Goal: Browse casually: Explore the website without a specific task or goal

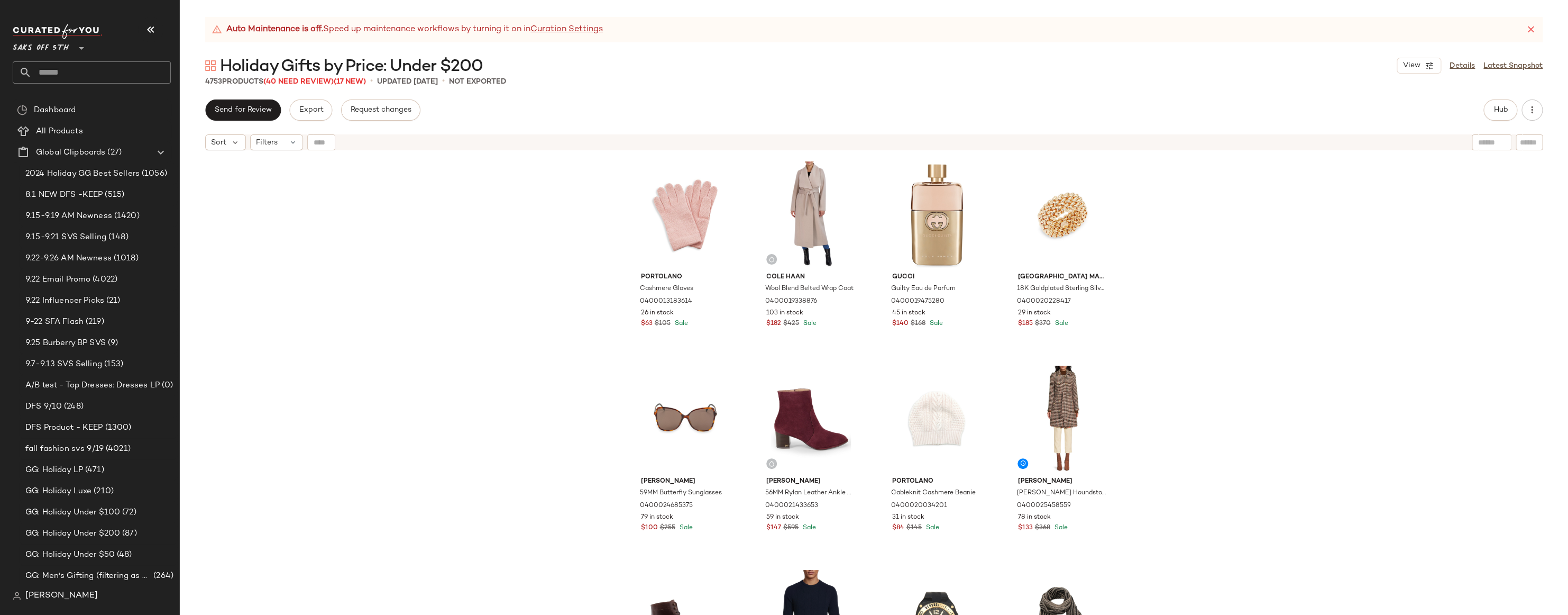
click at [342, 175] on div "Portolano Cashmere Gloves 0400013183614 26 in stock $63 $105 Sale Cole Haan Woo…" at bounding box center [874, 398] width 1388 height 486
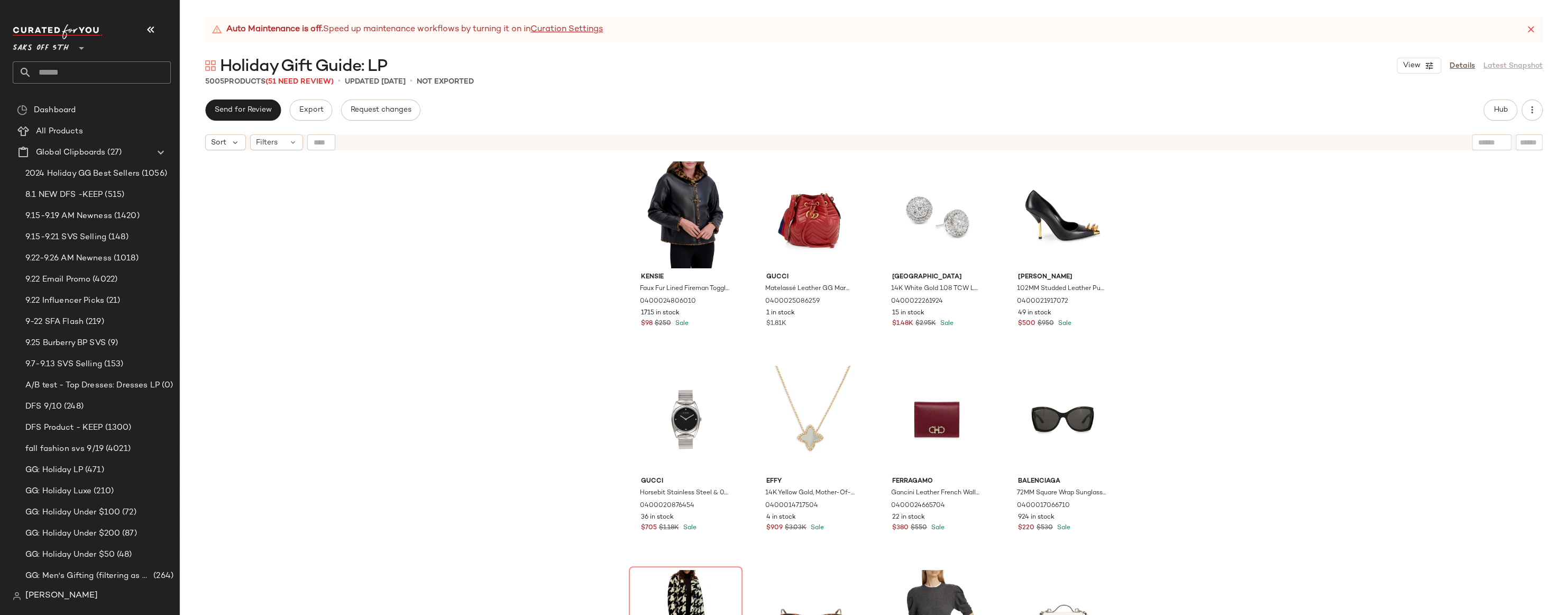
click at [1289, 184] on div "Kensie Faux Fur Lined Fireman Toggle Jacket 0400024806010 1715 in stock $98 $25…" at bounding box center [874, 398] width 1388 height 486
click at [1296, 181] on div "Kensie Faux Fur Lined Fireman Toggle Jacket 0400024806010 1715 in stock $98 $25…" at bounding box center [874, 398] width 1388 height 486
click at [478, 258] on div "Kensie Faux Fur Lined Fireman Toggle Jacket 0400024806010 1715 in stock $98 $25…" at bounding box center [874, 398] width 1388 height 486
click at [484, 261] on div "Kensie Faux Fur Lined Fireman Toggle Jacket 0400024806010 1715 in stock $98 $25…" at bounding box center [874, 398] width 1388 height 486
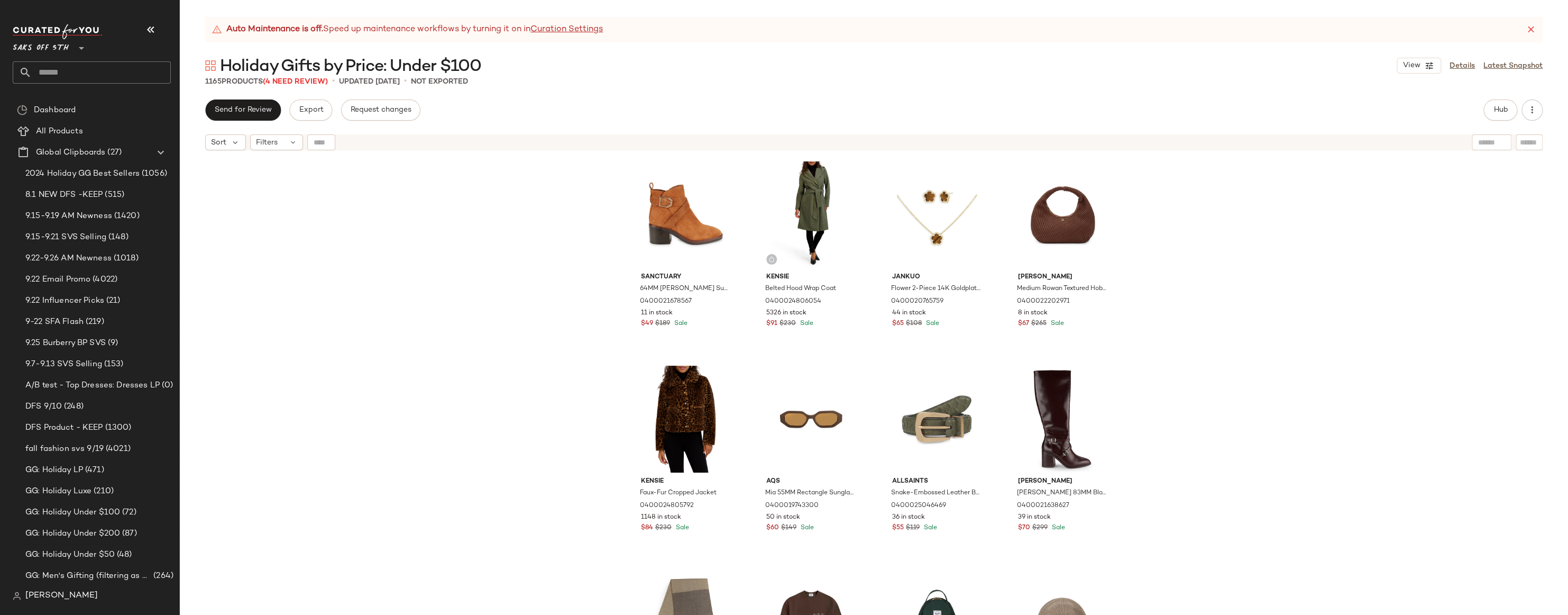
click at [1191, 205] on div "Sanctuary 64MM Cole Suede Ankle Boots 0400021678567 11 in stock $49 $189 Sale K…" at bounding box center [874, 398] width 1388 height 486
click at [1244, 216] on div "Sanctuary 64MM Cole Suede Ankle Boots 0400021678567 11 in stock $49 $189 Sale K…" at bounding box center [874, 398] width 1388 height 486
click at [546, 275] on div "Sanctuary 64MM Cole Suede Ankle Boots 0400021678567 11 in stock $49 $189 Sale K…" at bounding box center [874, 398] width 1388 height 486
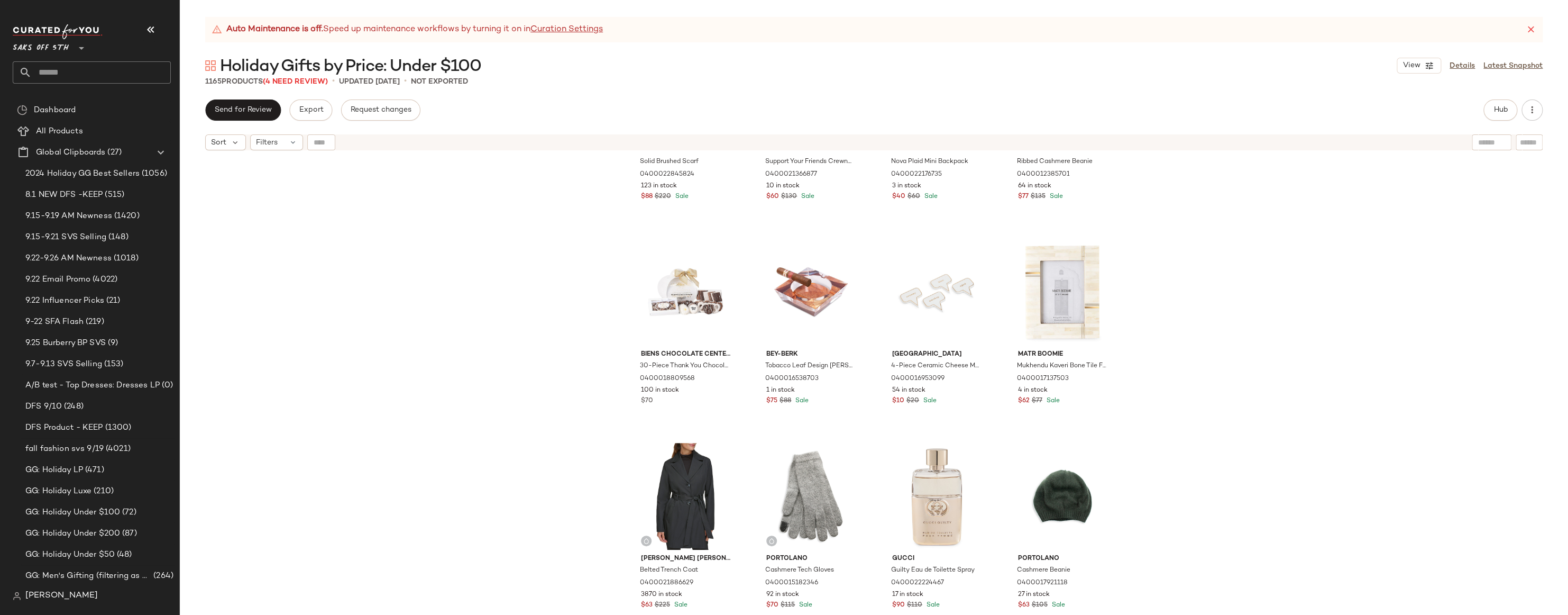
scroll to position [519, 0]
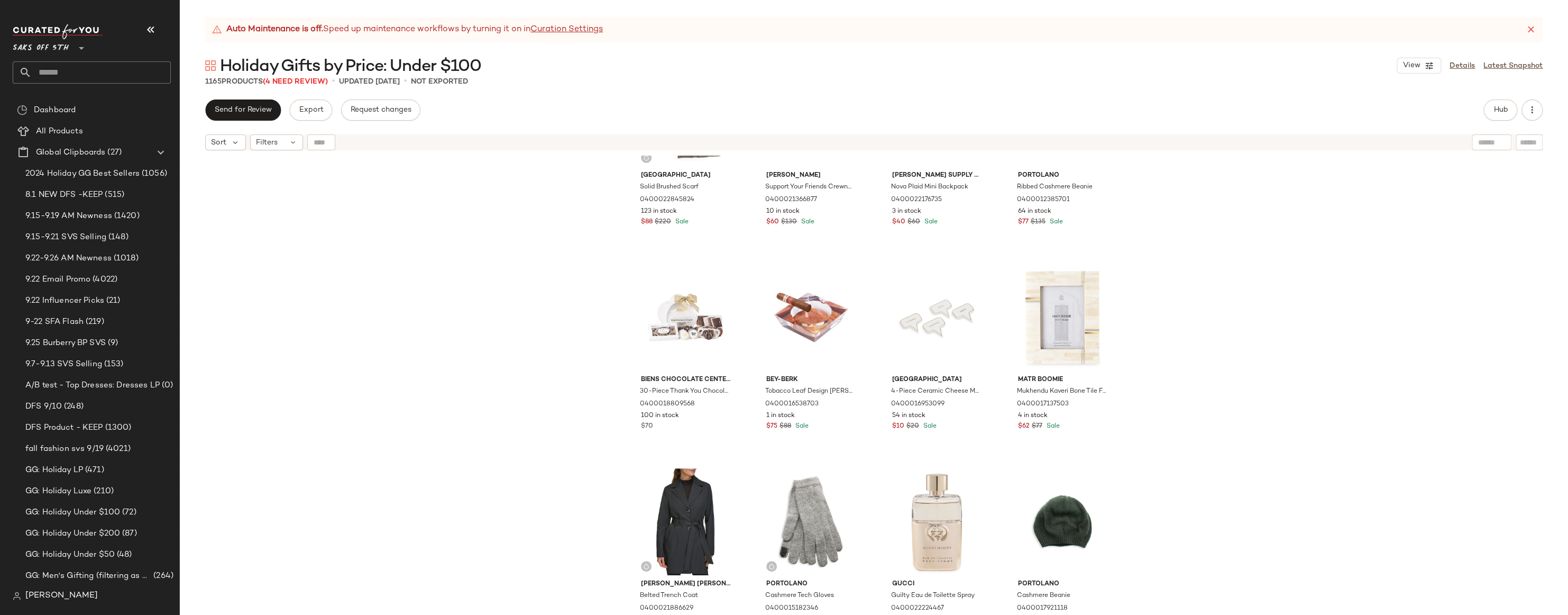
click at [1244, 308] on div "Saks Fifth Avenue Solid Brushed Scarf 0400022845824 123 in stock $88 $220 Sale …" at bounding box center [874, 398] width 1388 height 486
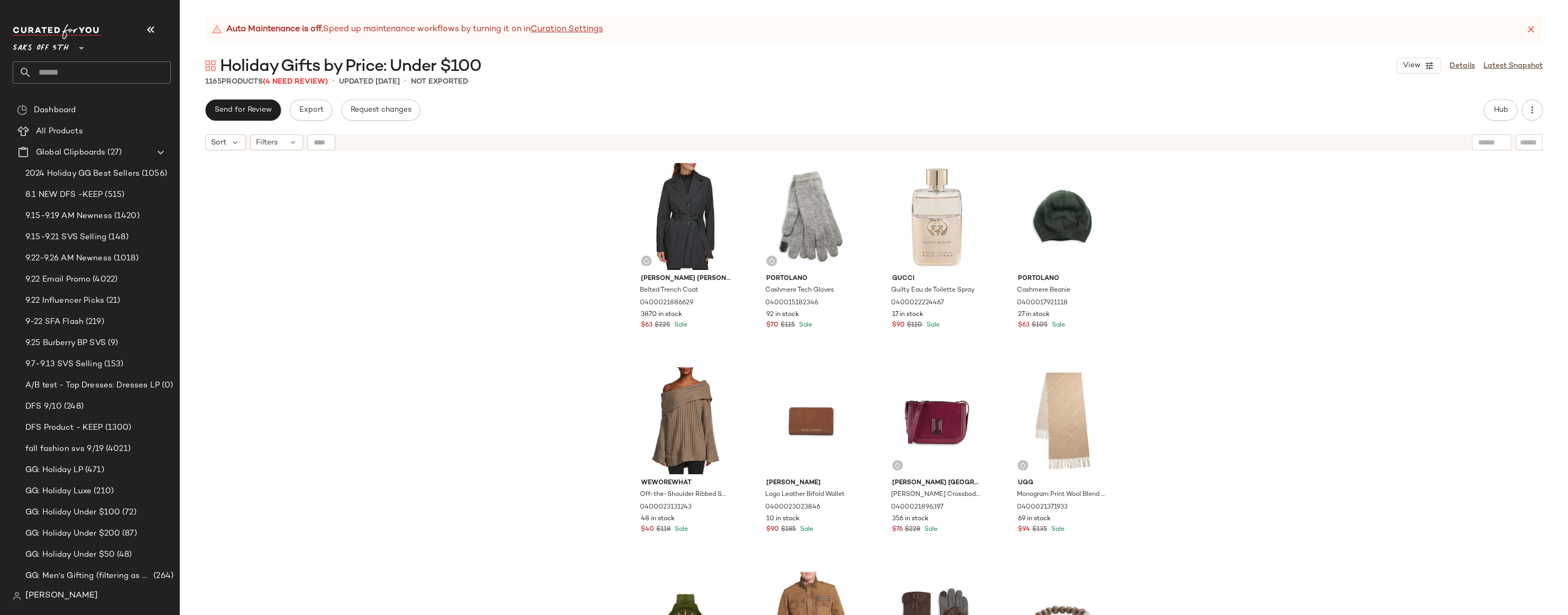
scroll to position [852, 0]
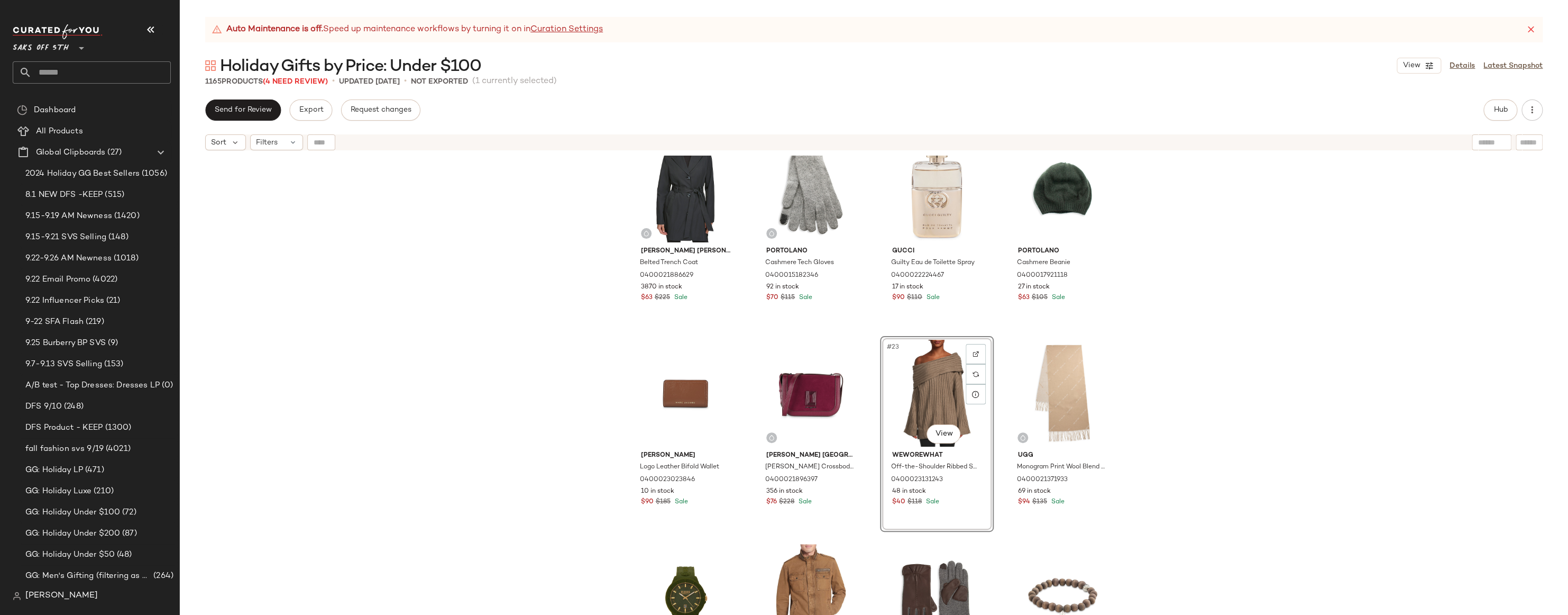
click at [1306, 299] on div "Biens Chocolate Centerpieces 30-Piece Thank You Chocolate Gift Set 040001880956…" at bounding box center [874, 398] width 1388 height 486
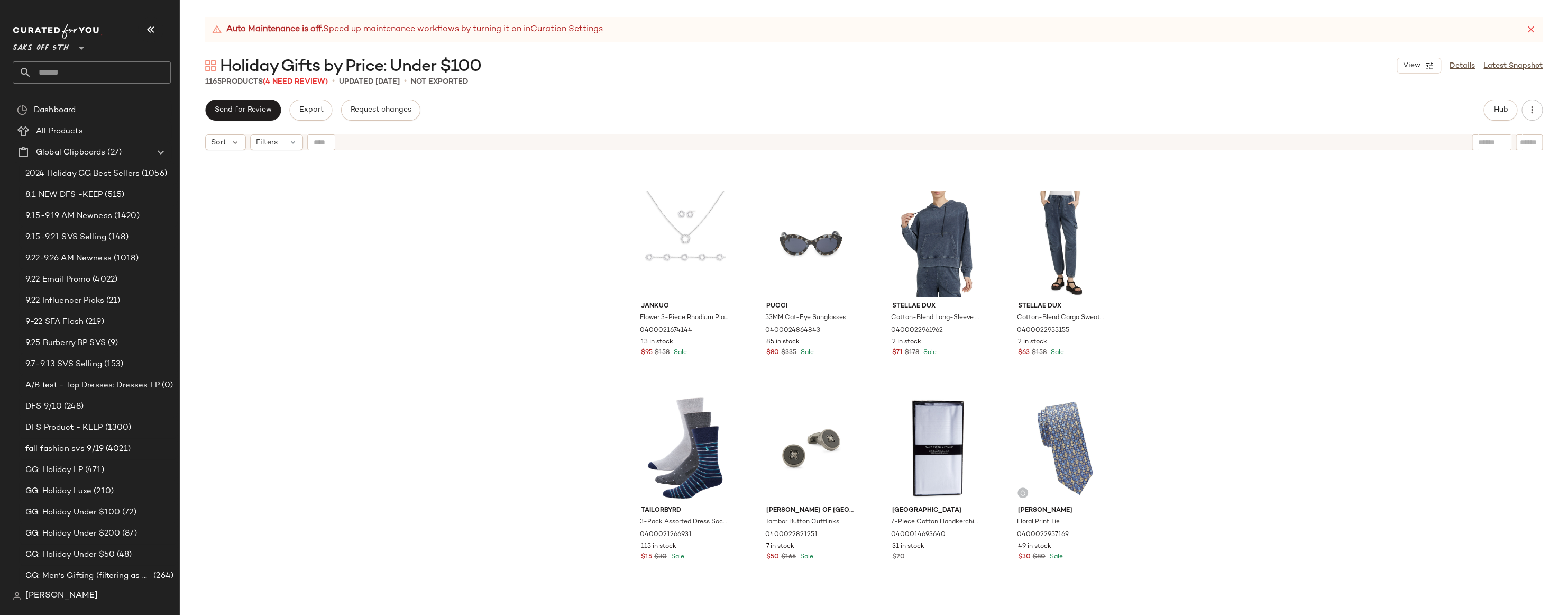
scroll to position [3860, 0]
click at [364, 171] on div "kate spade new york Logo Denim Baseball Cap 0400022598927 215 in stock $35 $68 …" at bounding box center [874, 398] width 1388 height 486
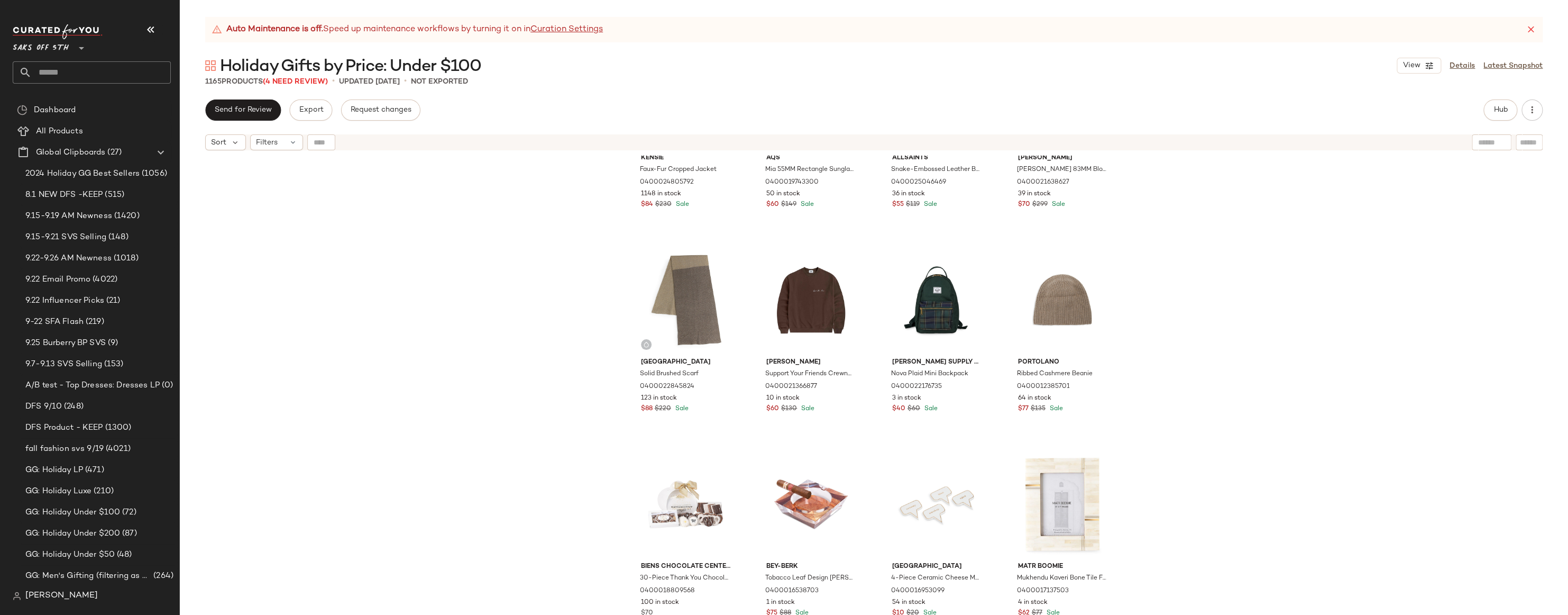
scroll to position [0, 0]
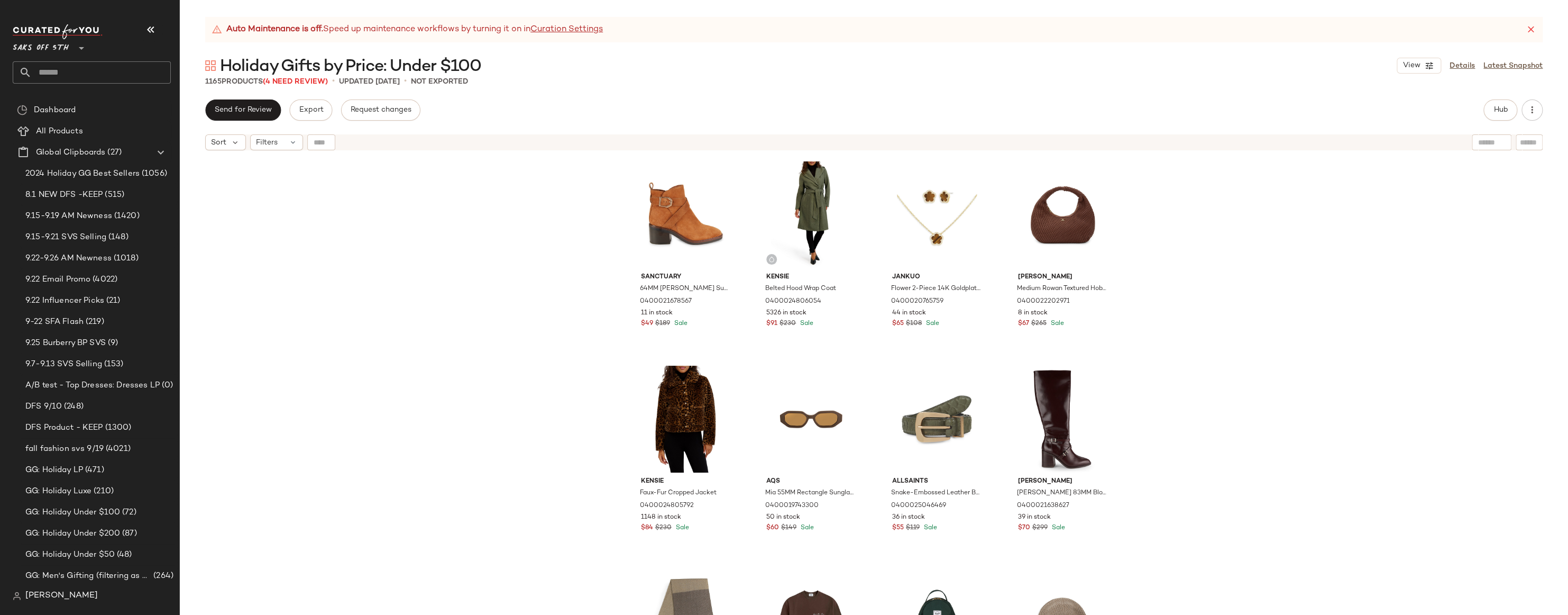
click at [503, 213] on div "Sanctuary 64MM Cole Suede Ankle Boots 0400021678567 11 in stock $49 $189 Sale K…" at bounding box center [874, 398] width 1388 height 486
click at [454, 165] on div "Sanctuary 64MM Cole Suede Ankle Boots 0400021678567 11 in stock $49 $189 Sale K…" at bounding box center [874, 398] width 1388 height 486
click at [315, 196] on div "Sanctuary 64MM Cole Suede Ankle Boots 0400021678567 11 in stock $49 $189 Sale K…" at bounding box center [874, 398] width 1388 height 486
click at [327, 211] on div "Sanctuary 64MM Cole Suede Ankle Boots 0400021678567 11 in stock $49 $189 Sale K…" at bounding box center [874, 398] width 1388 height 486
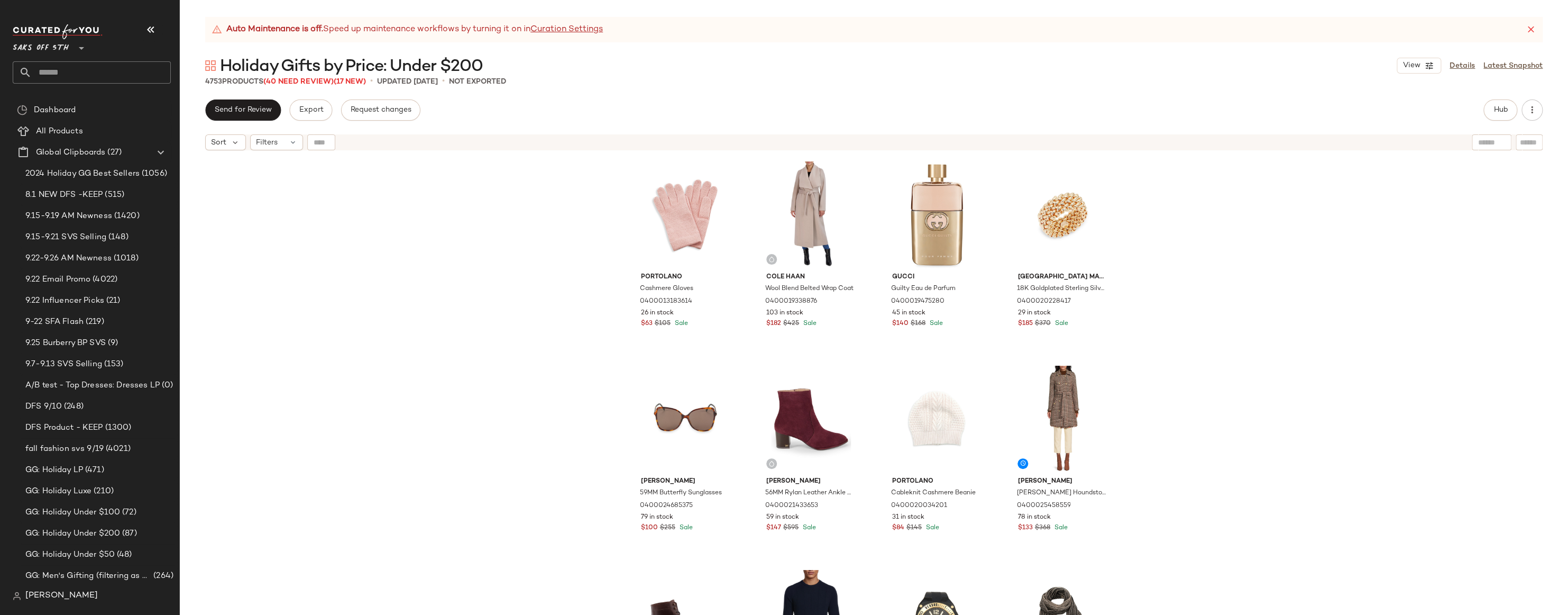
click at [427, 251] on div "Portolano Cashmere Gloves 0400013183614 26 in stock $63 $105 Sale Cole Haan Woo…" at bounding box center [874, 398] width 1388 height 486
click at [430, 264] on div "Portolano Cashmere Gloves 0400013183614 26 in stock $63 $105 Sale Cole Haan Woo…" at bounding box center [874, 398] width 1388 height 486
click at [1252, 224] on div "Portolano Cashmere Gloves 0400013183614 26 in stock $63 $105 Sale Cole Haan Woo…" at bounding box center [874, 398] width 1388 height 486
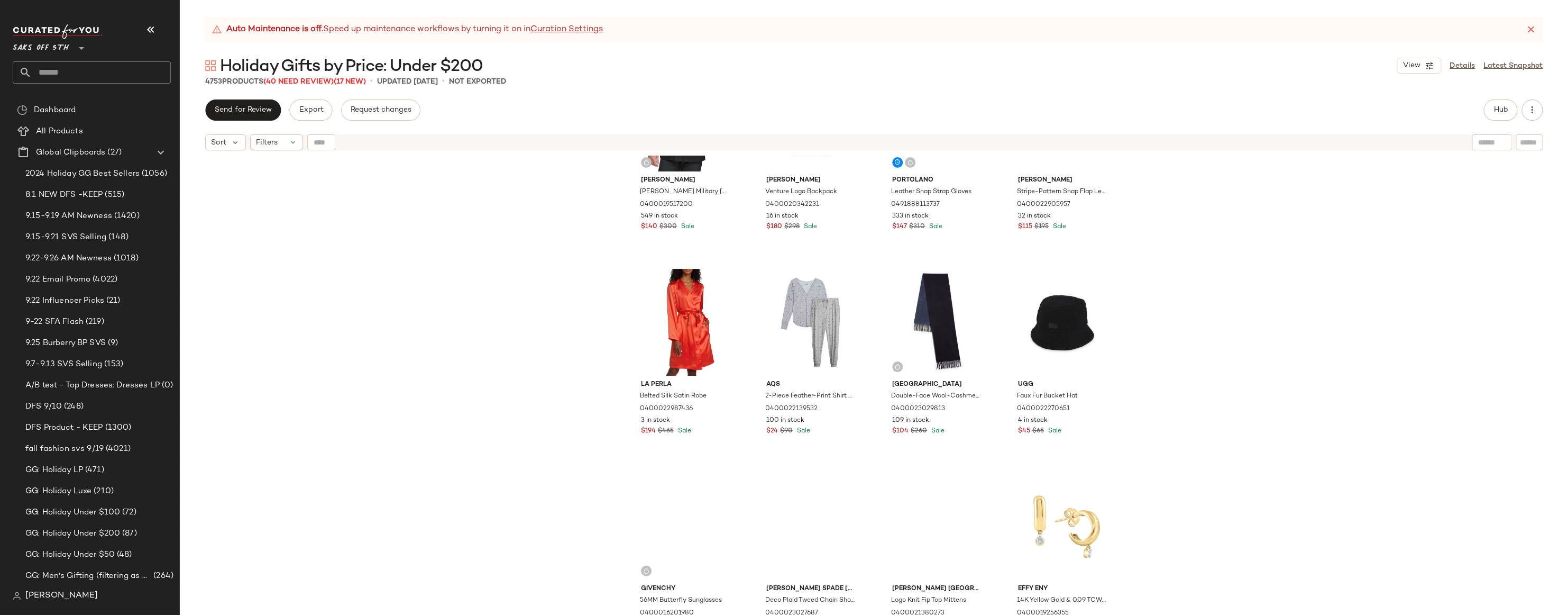
scroll to position [2353, 0]
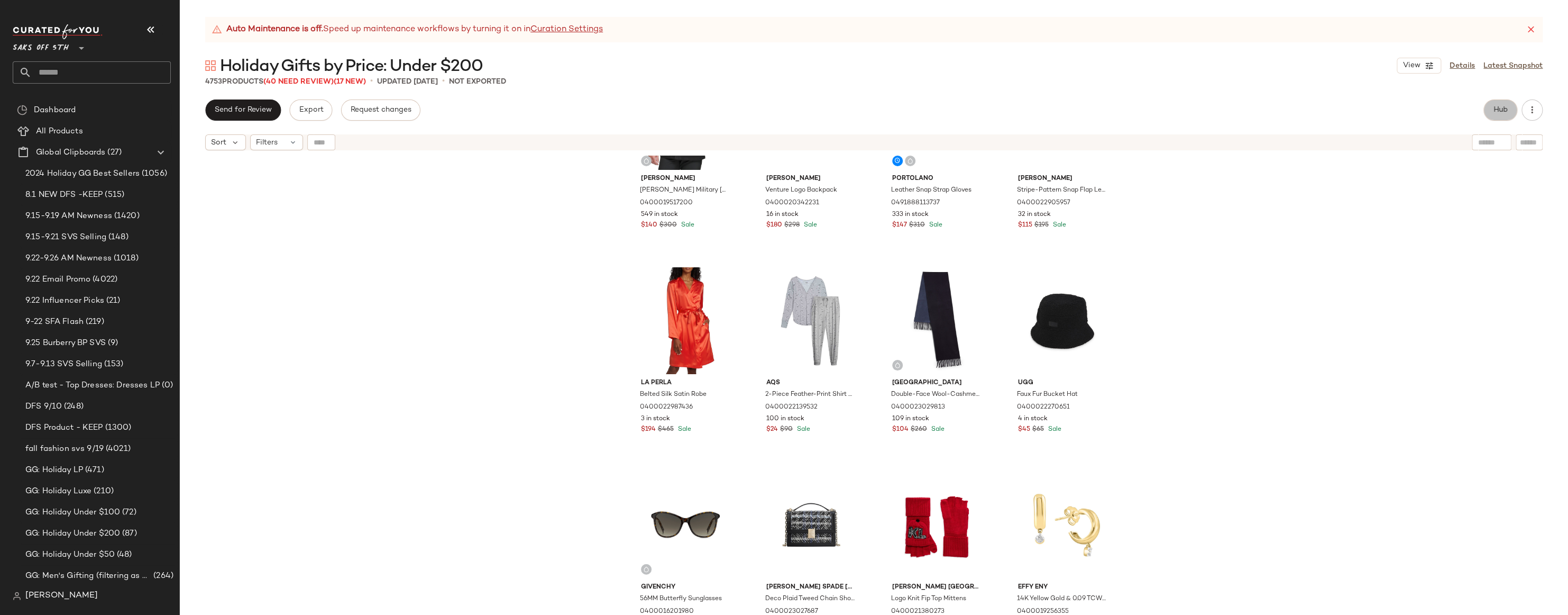
click at [1502, 112] on span "Hub" at bounding box center [1500, 110] width 15 height 9
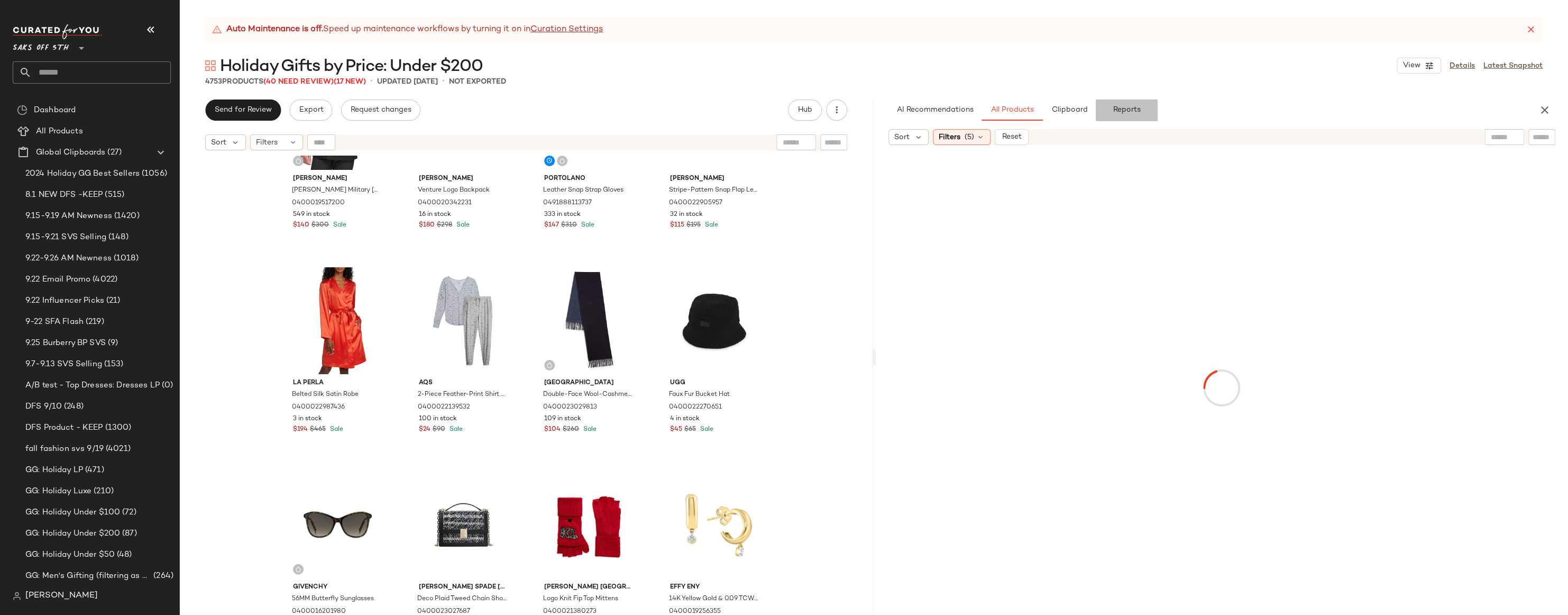
click at [1127, 106] on span "Reports" at bounding box center [1126, 110] width 28 height 9
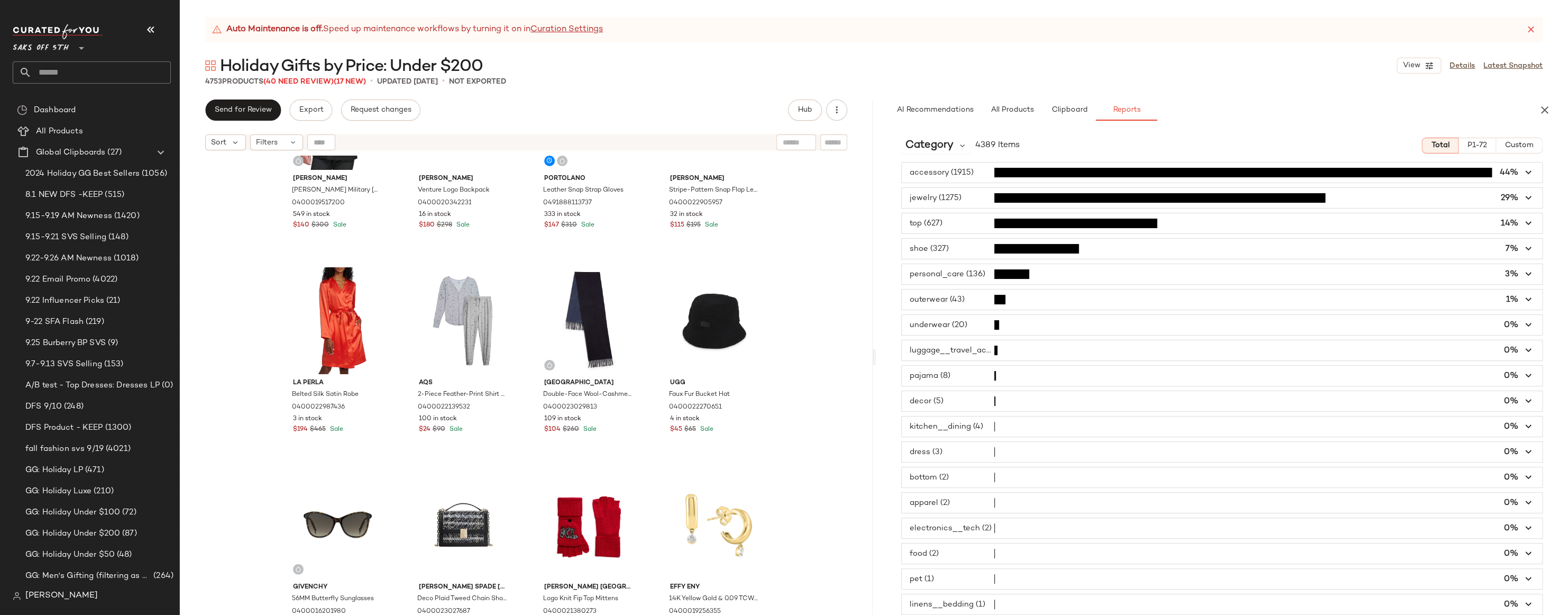
click at [955, 175] on span "button" at bounding box center [1222, 172] width 641 height 20
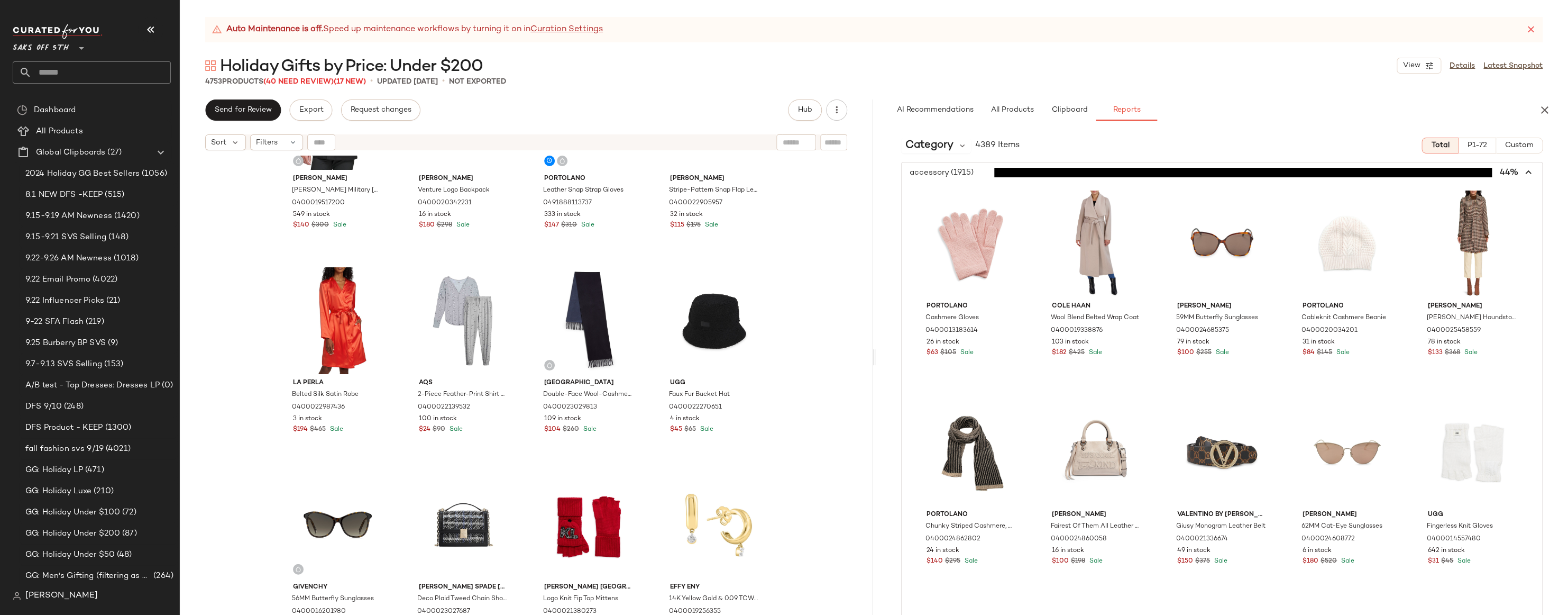
click at [964, 174] on span "button" at bounding box center [1222, 172] width 641 height 20
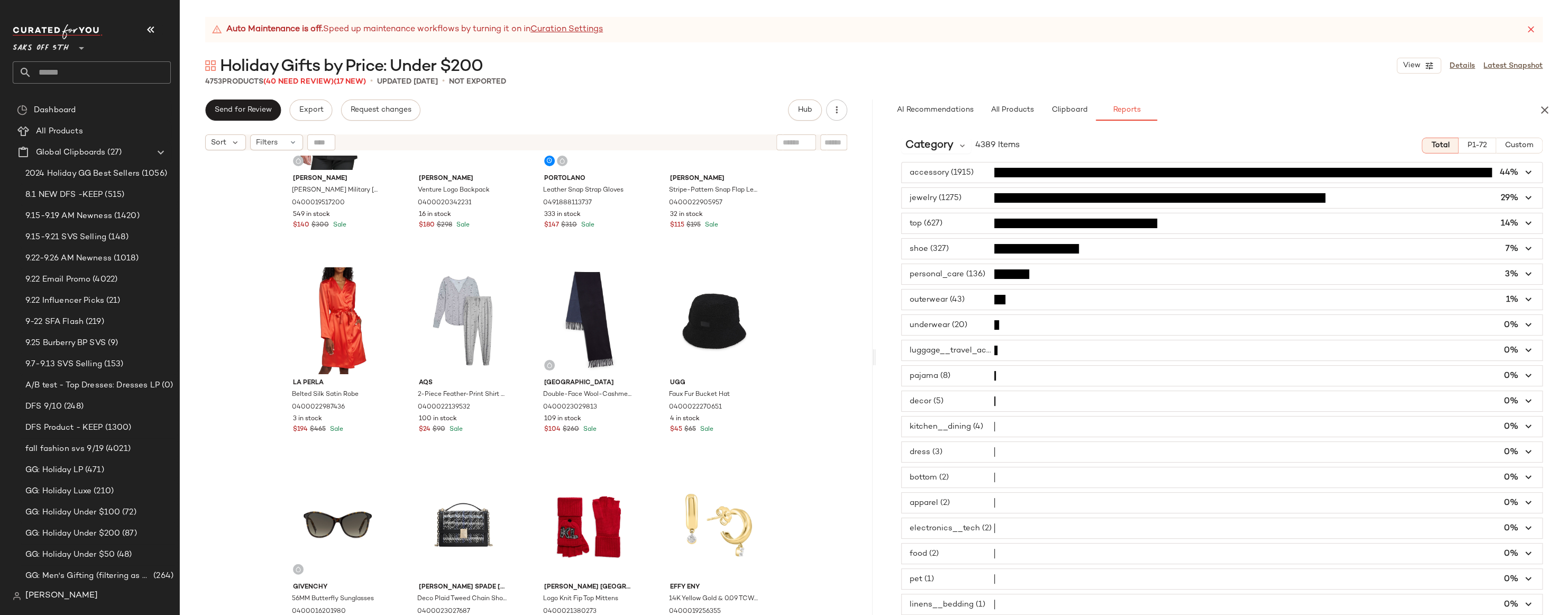
click at [970, 199] on span "button" at bounding box center [1222, 198] width 641 height 20
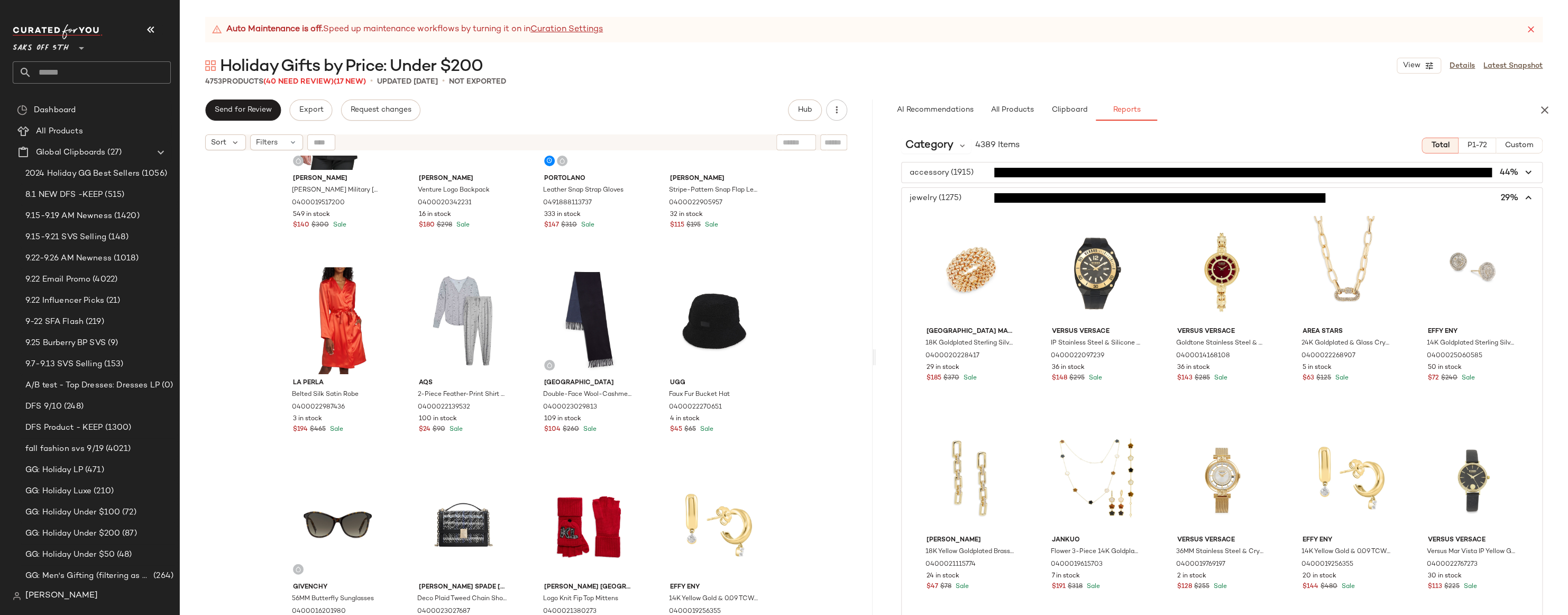
click at [970, 199] on span "button" at bounding box center [1222, 198] width 641 height 20
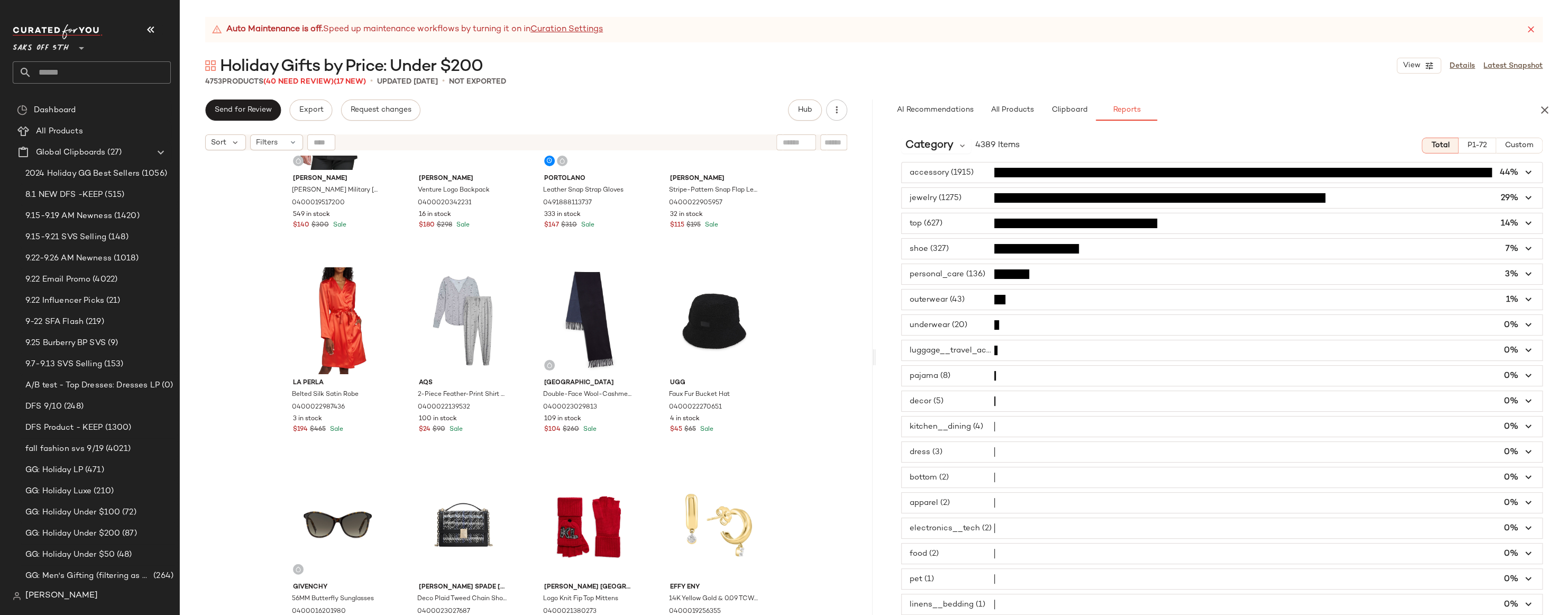
click at [979, 226] on span "button" at bounding box center [1222, 224] width 641 height 20
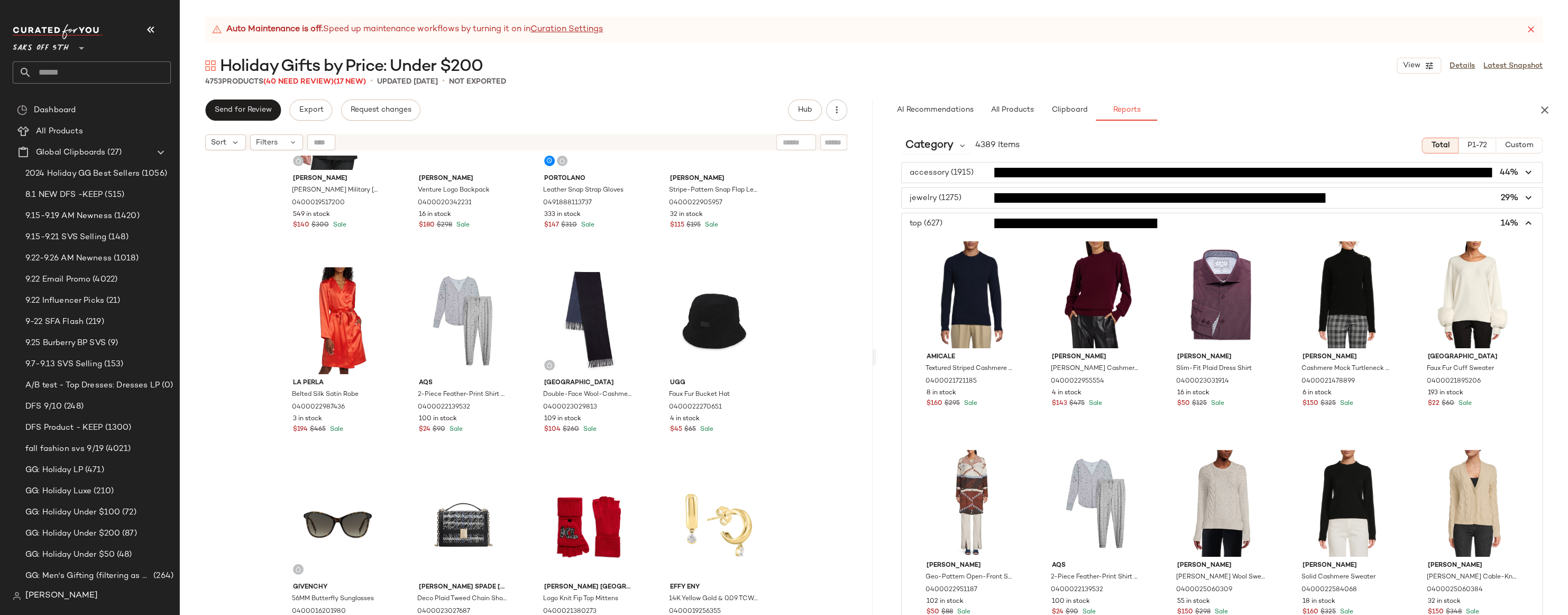
click at [979, 226] on span "button" at bounding box center [1222, 224] width 641 height 20
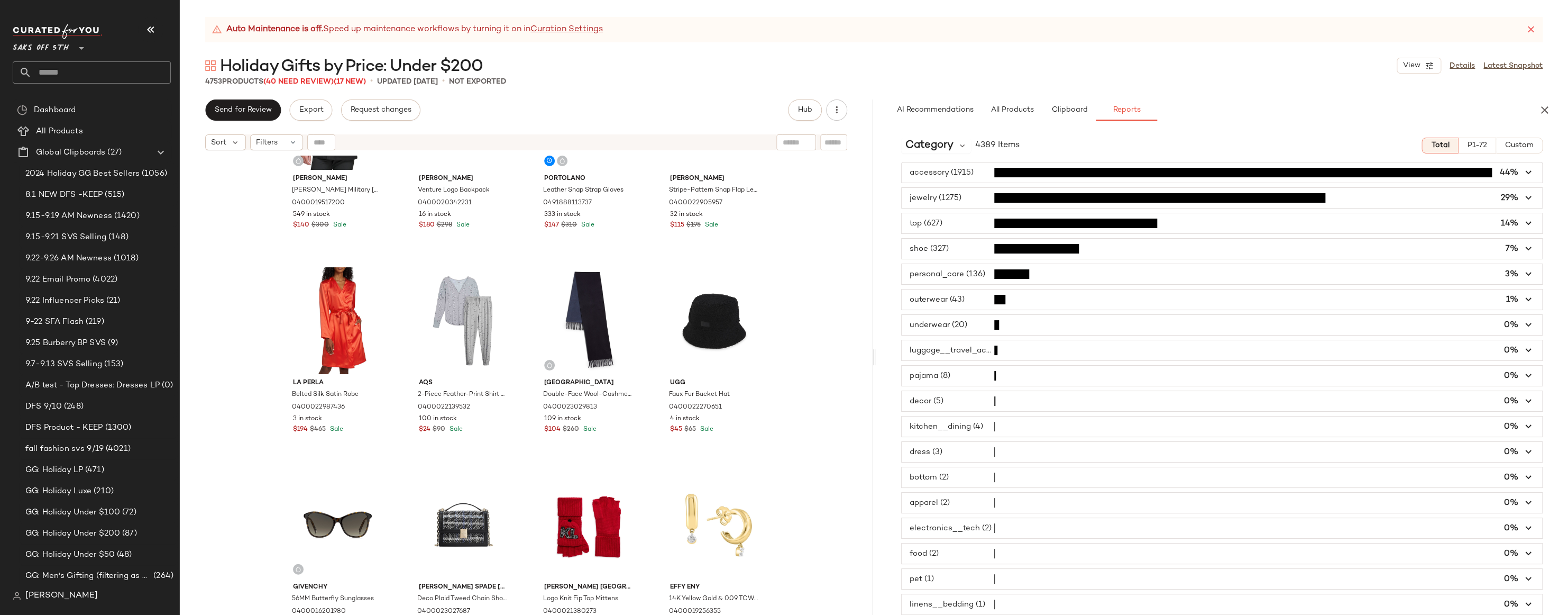
click at [967, 246] on span "button" at bounding box center [1222, 249] width 641 height 20
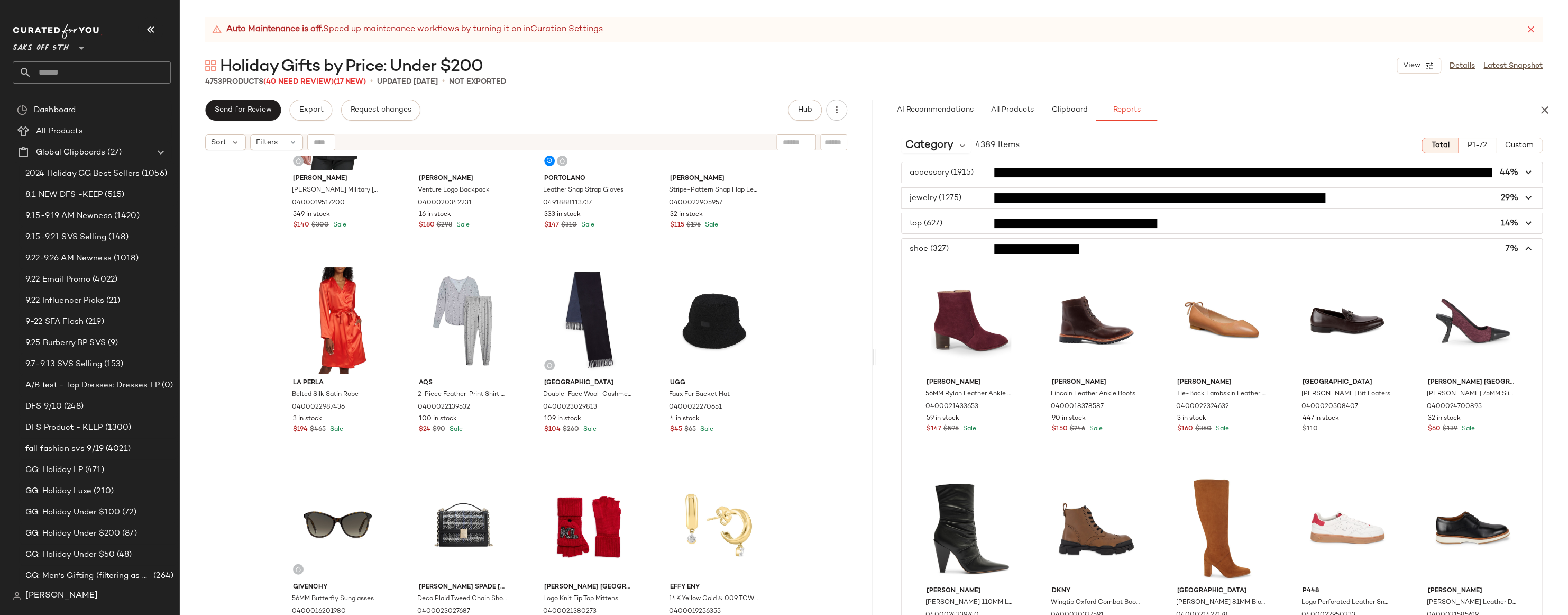
click at [968, 246] on span "button" at bounding box center [1222, 249] width 641 height 20
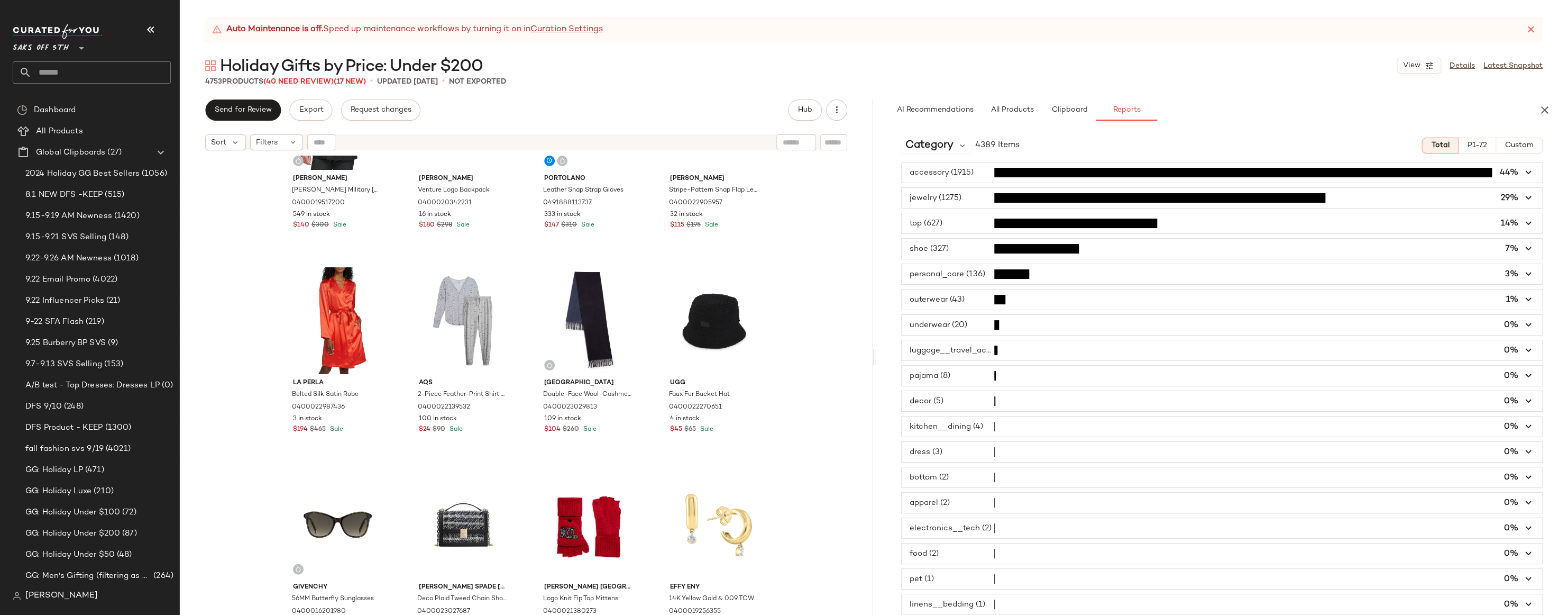
click at [958, 299] on span "button" at bounding box center [1222, 299] width 641 height 20
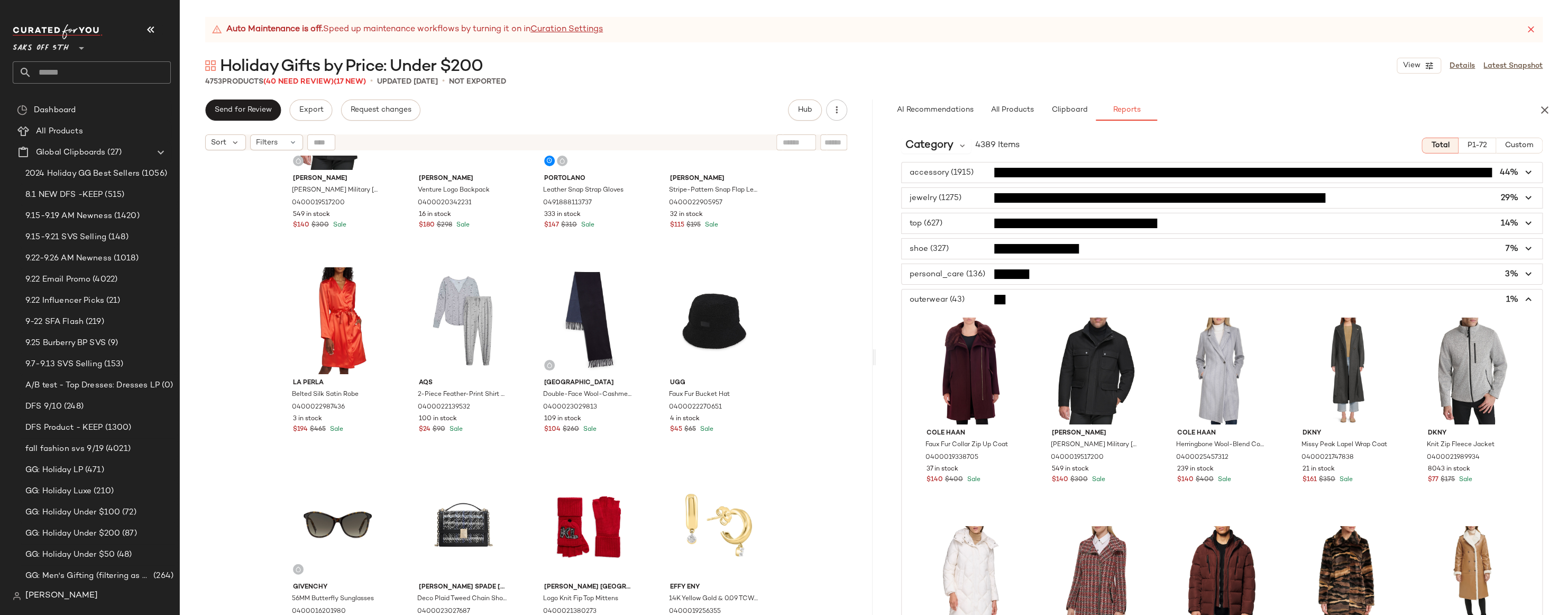
click at [958, 299] on span "button" at bounding box center [1222, 299] width 641 height 20
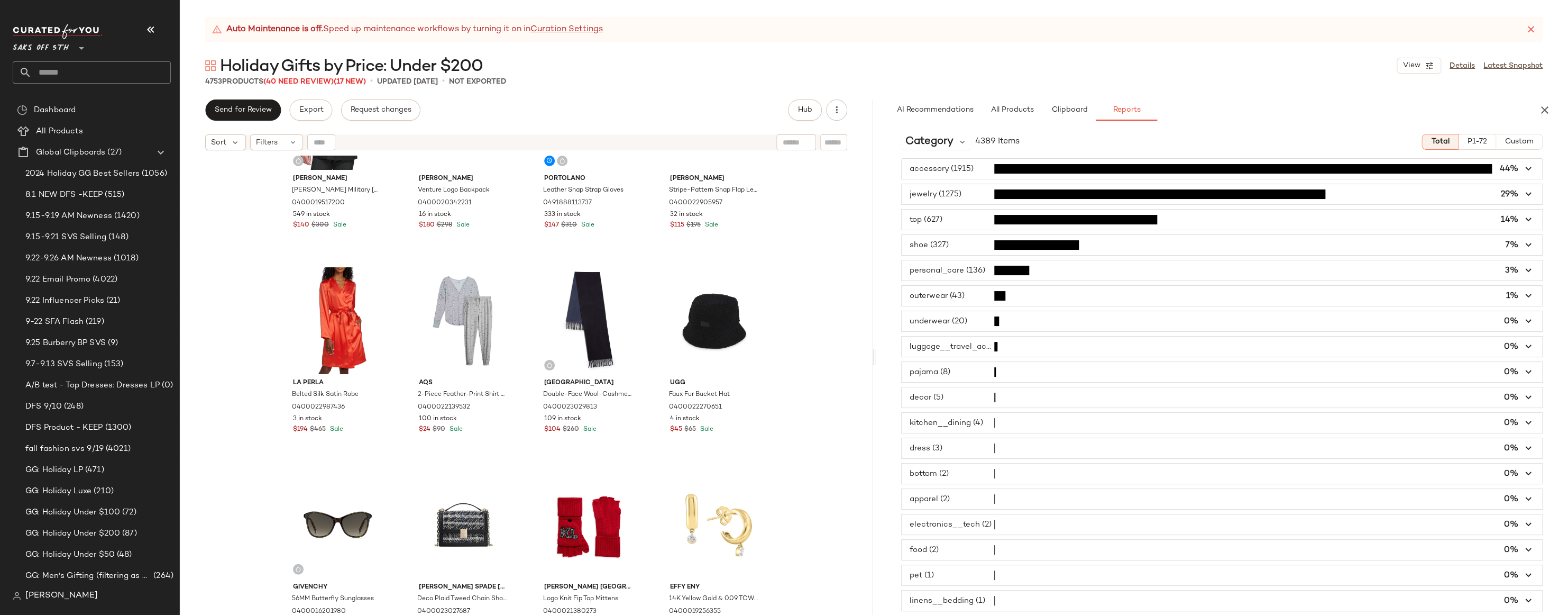
scroll to position [0, 0]
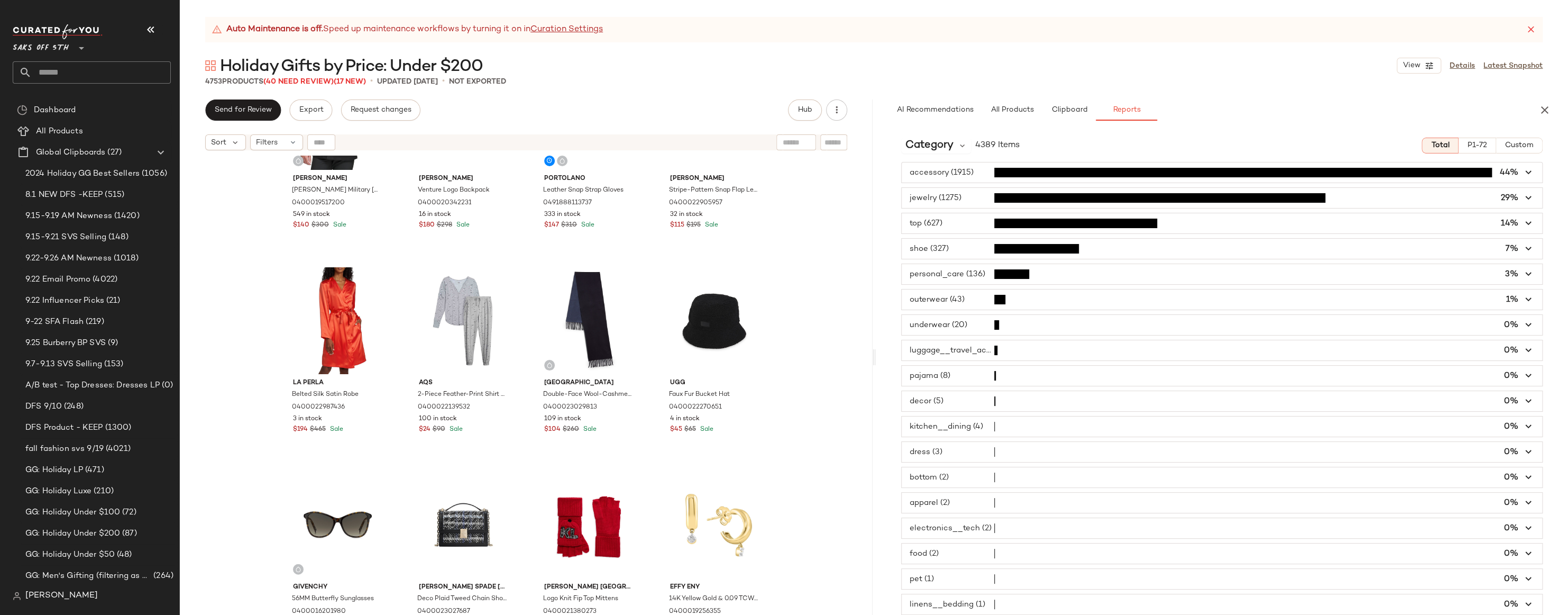
click at [223, 216] on div "Andrew Marc Dunbar Military Melton Wool Coat 0400019517200 549 in stock $140 $3…" at bounding box center [526, 398] width 693 height 486
click at [706, 89] on div "Auto Maintenance is off. Speed up maintenance workflows by turning it on in Cur…" at bounding box center [874, 316] width 1388 height 598
click at [706, 91] on div "Auto Maintenance is off. Speed up maintenance workflows by turning it on in Cur…" at bounding box center [874, 316] width 1388 height 598
click at [970, 329] on span "button" at bounding box center [1222, 325] width 641 height 20
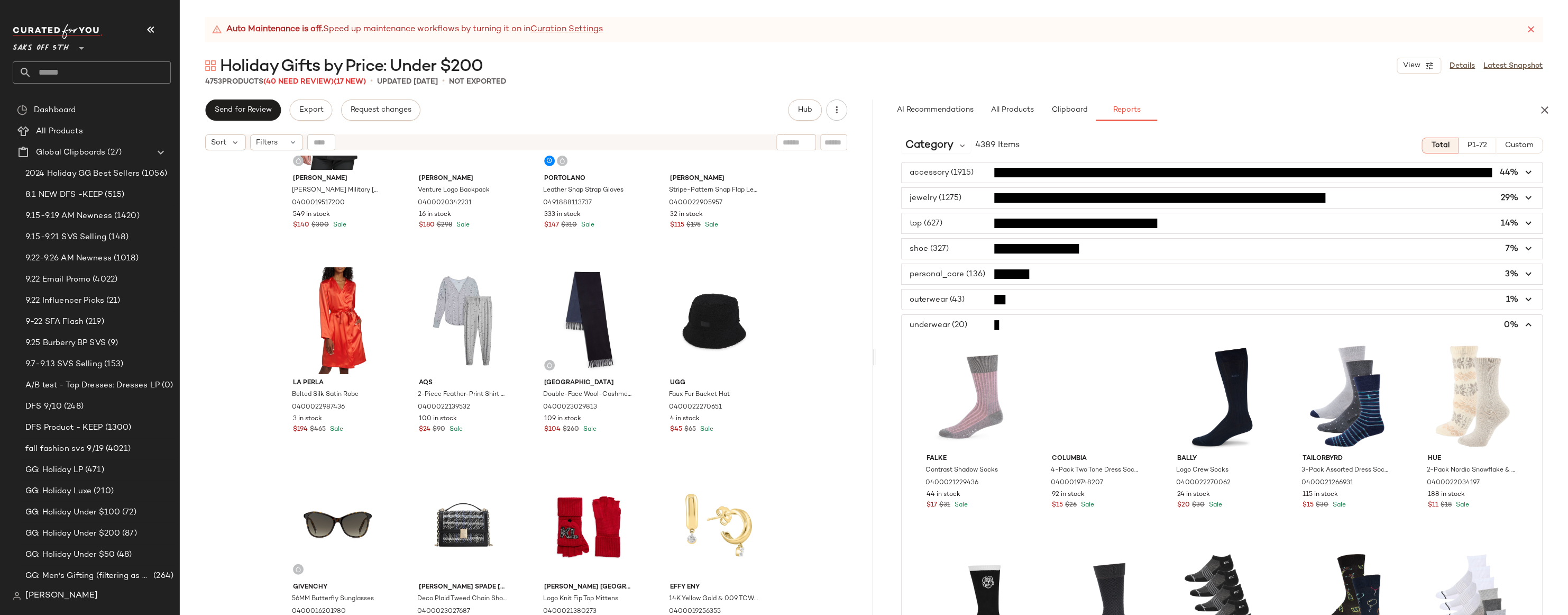
click at [970, 329] on span "button" at bounding box center [1222, 325] width 641 height 20
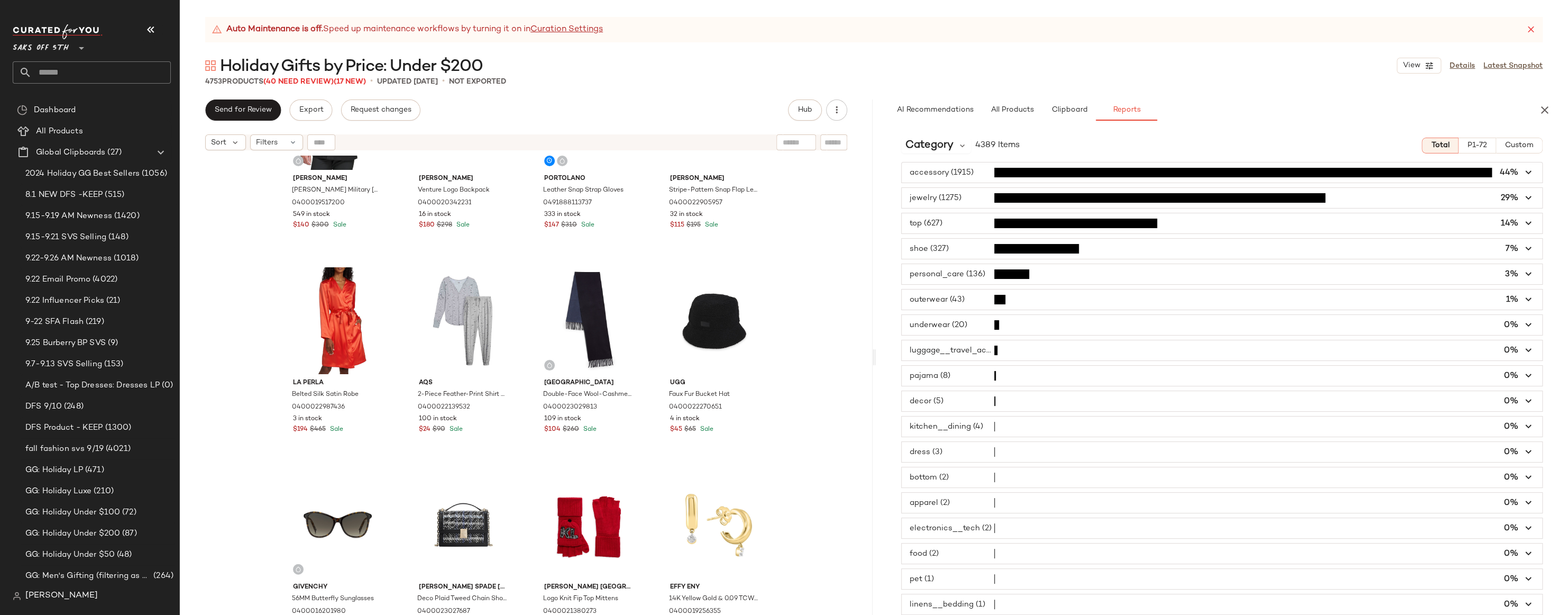
click at [969, 297] on span "button" at bounding box center [1222, 299] width 641 height 20
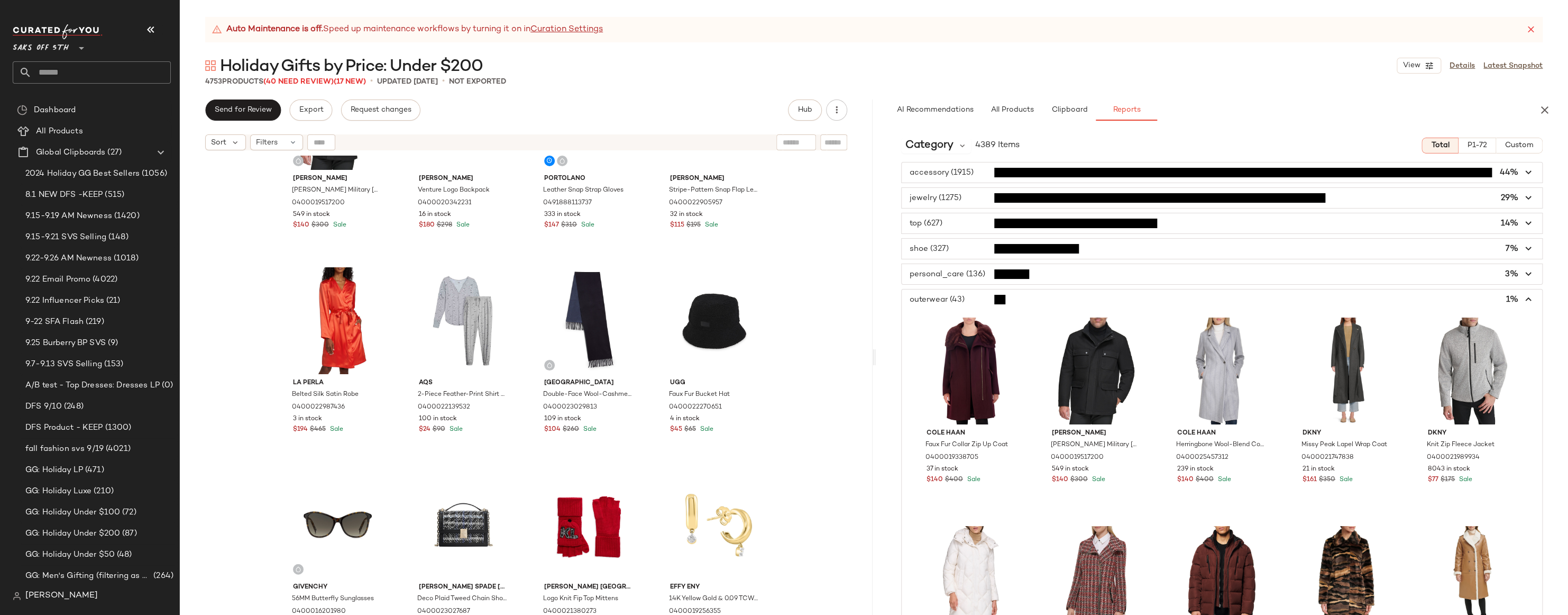
click at [1523, 299] on icon "button" at bounding box center [1529, 299] width 12 height 12
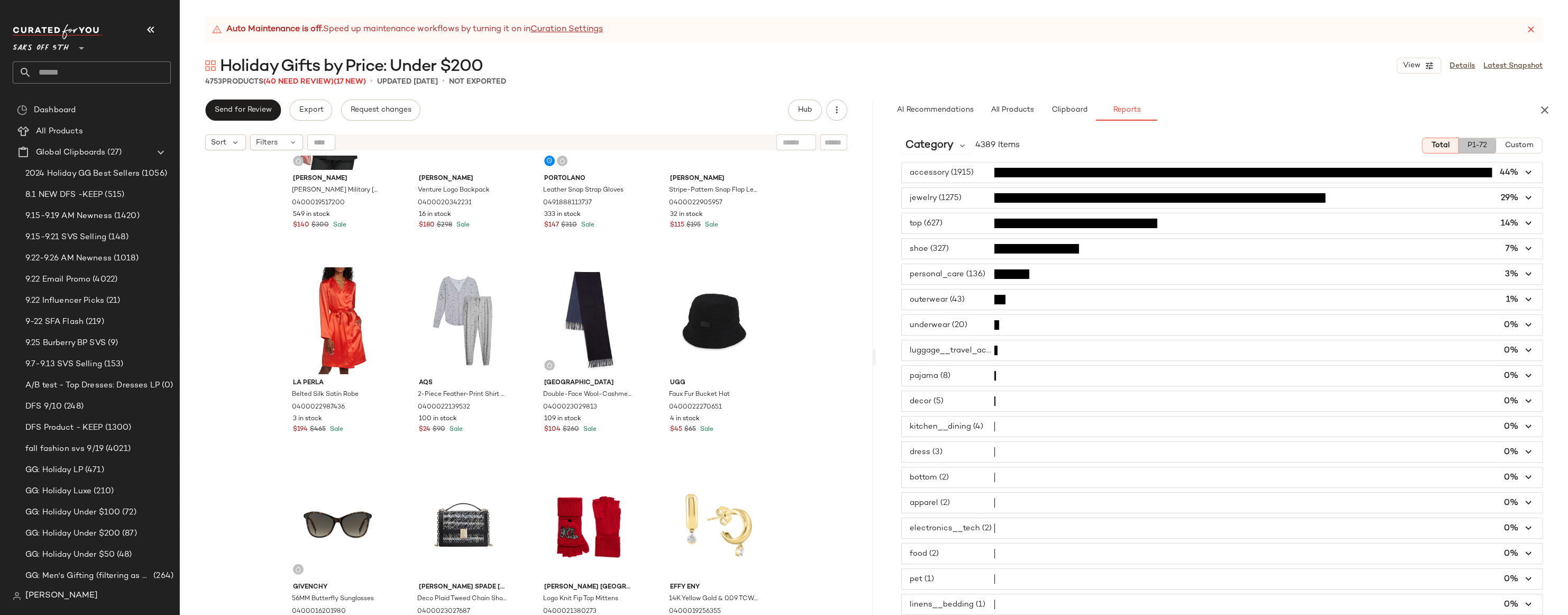
click at [1488, 145] on button "P1-72" at bounding box center [1477, 145] width 37 height 16
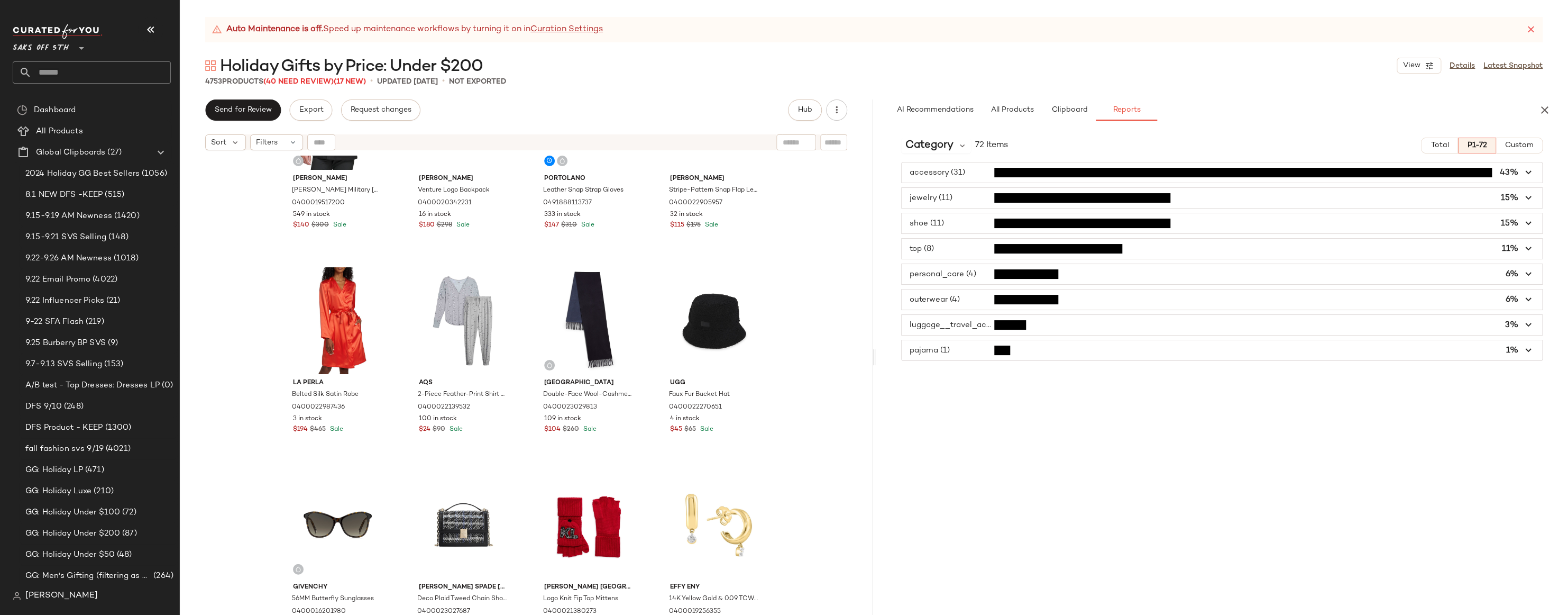
click at [952, 251] on span "button" at bounding box center [1222, 249] width 641 height 20
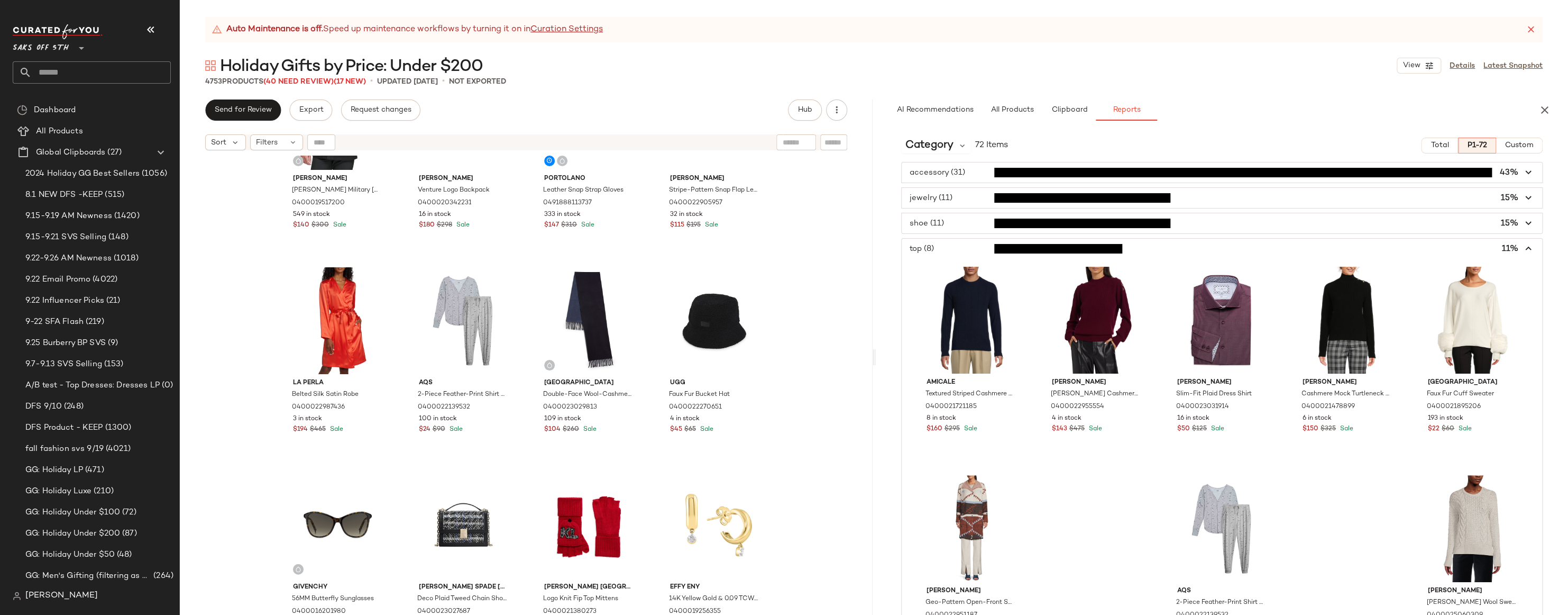
click at [965, 247] on span "button" at bounding box center [1222, 249] width 641 height 20
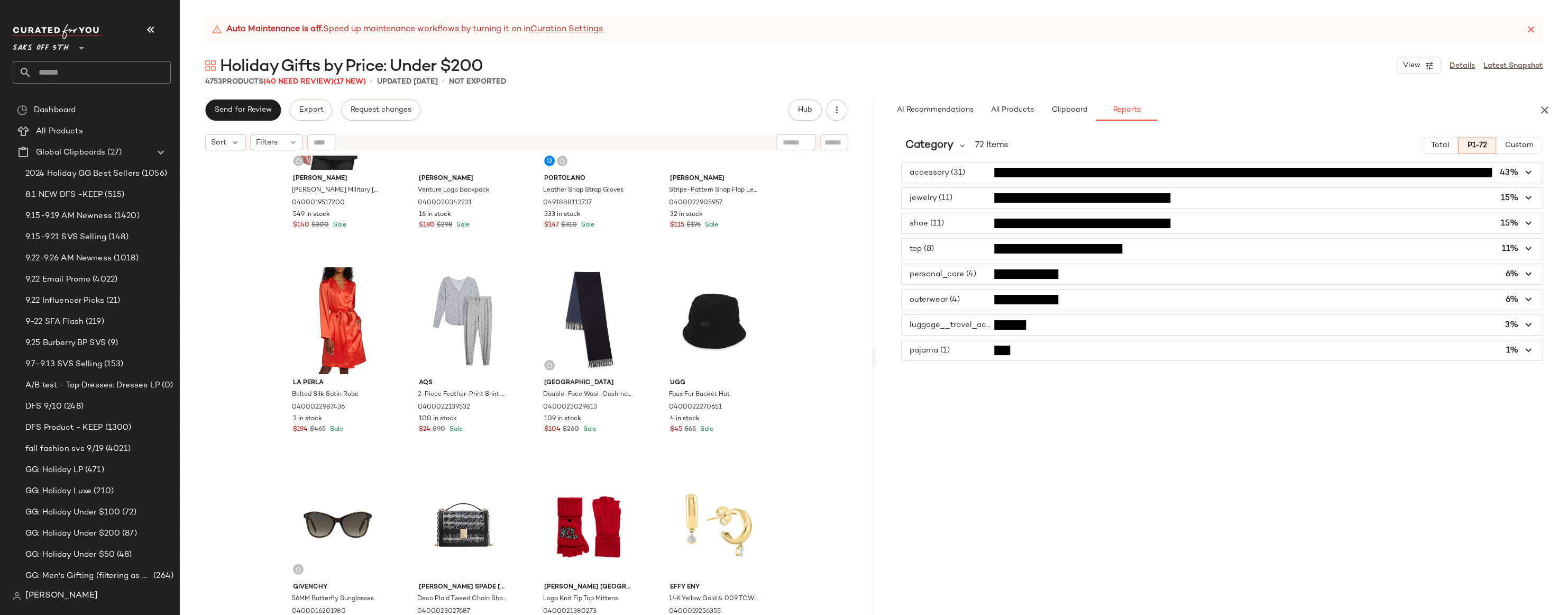
click at [958, 198] on span "button" at bounding box center [1222, 198] width 641 height 20
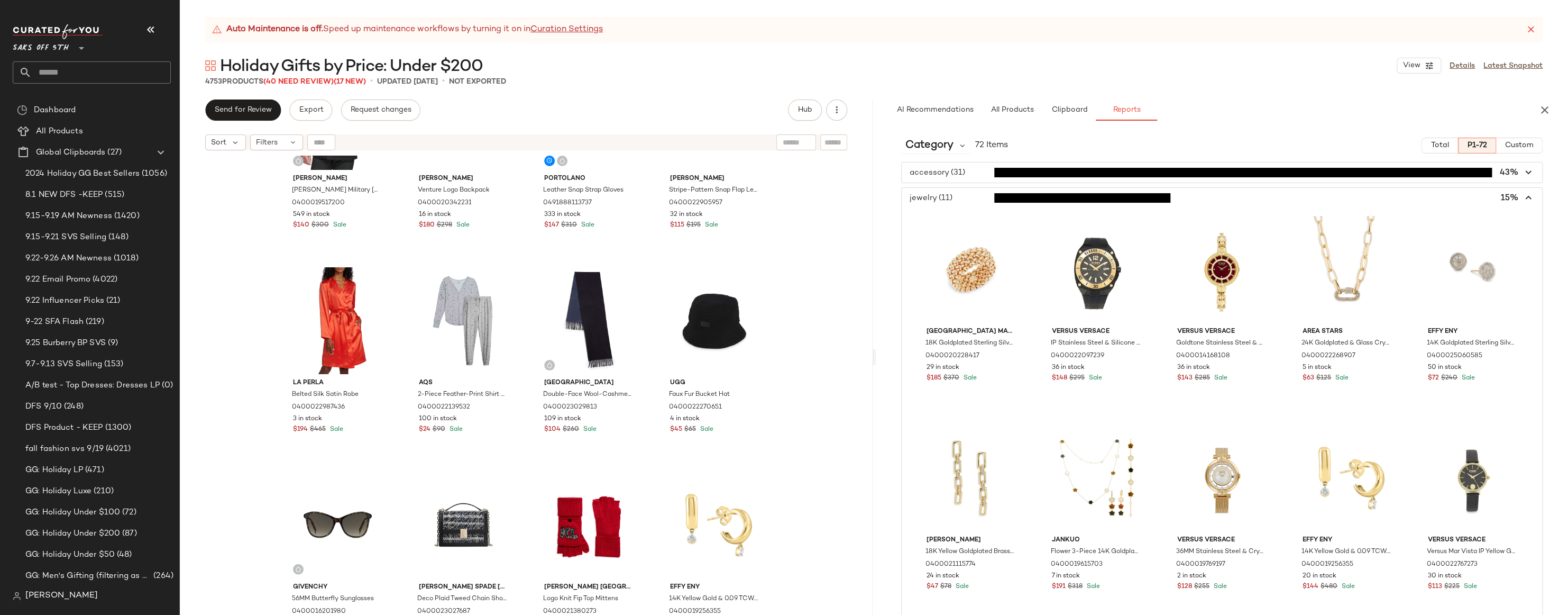
click at [958, 198] on span "button" at bounding box center [1222, 198] width 641 height 20
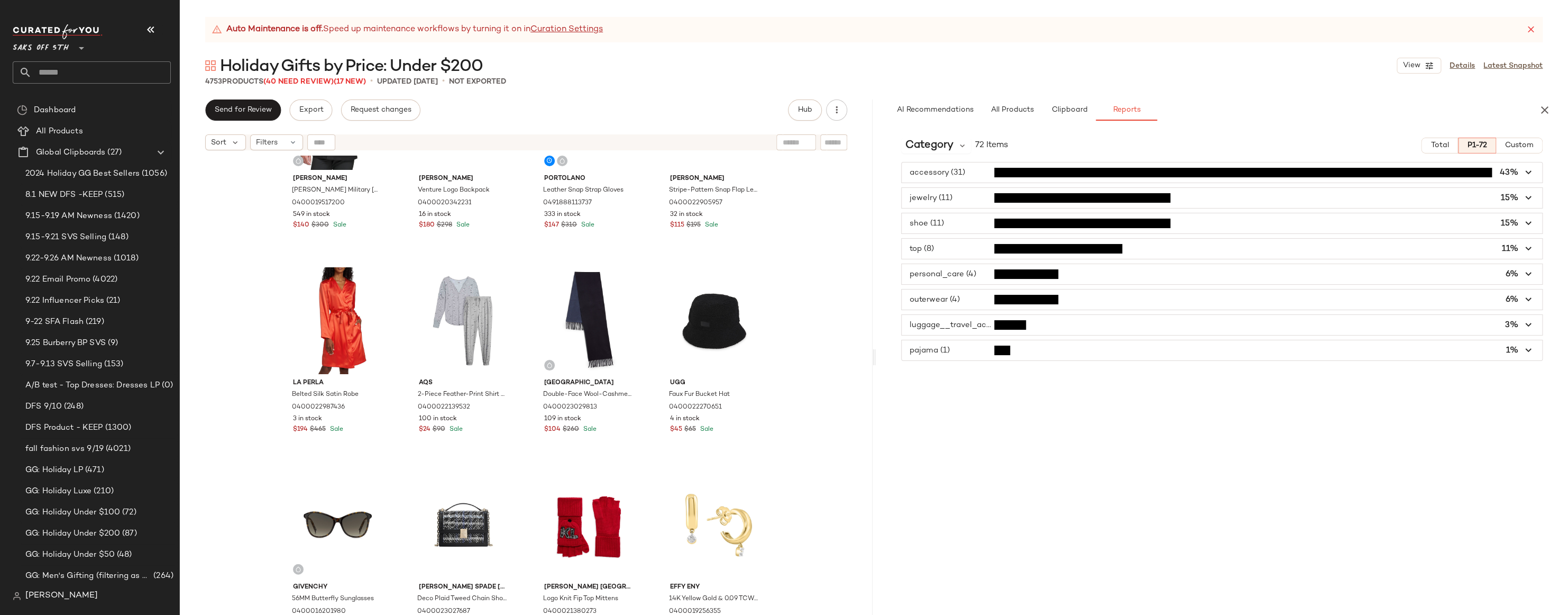
click at [950, 168] on span "button" at bounding box center [1222, 172] width 641 height 20
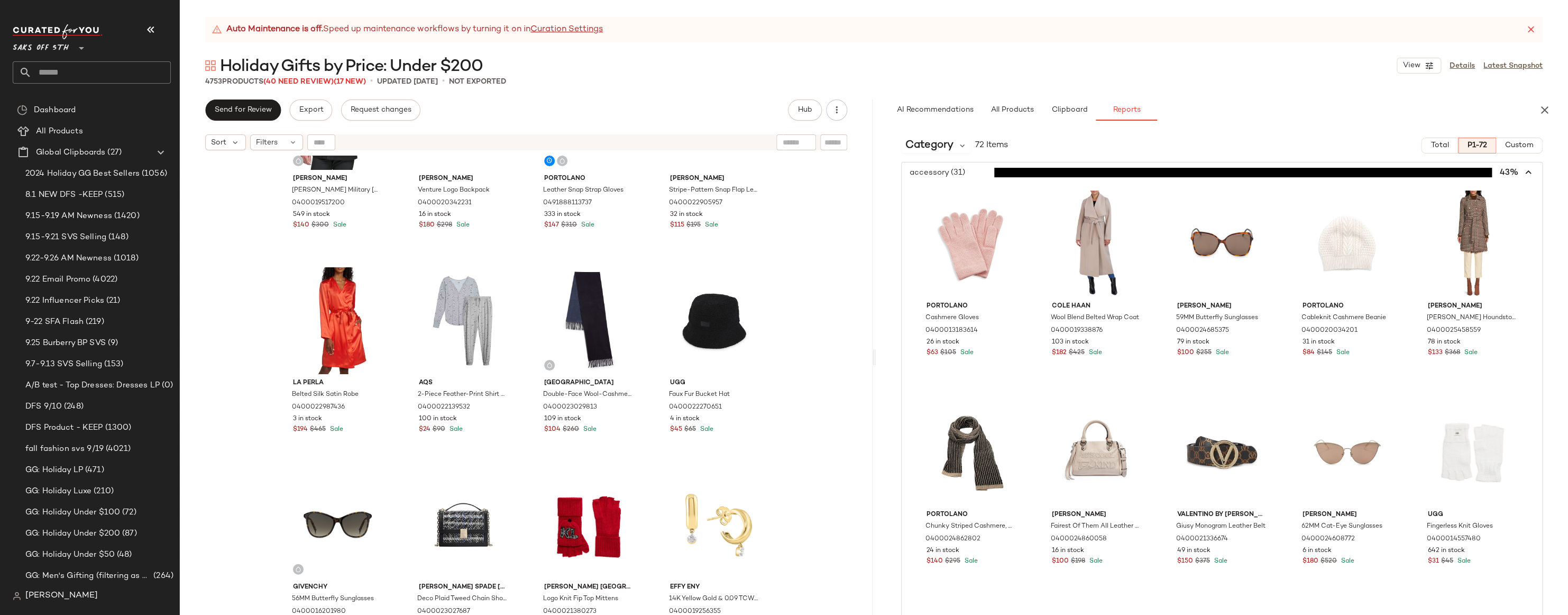
click at [950, 170] on span "button" at bounding box center [1222, 172] width 641 height 20
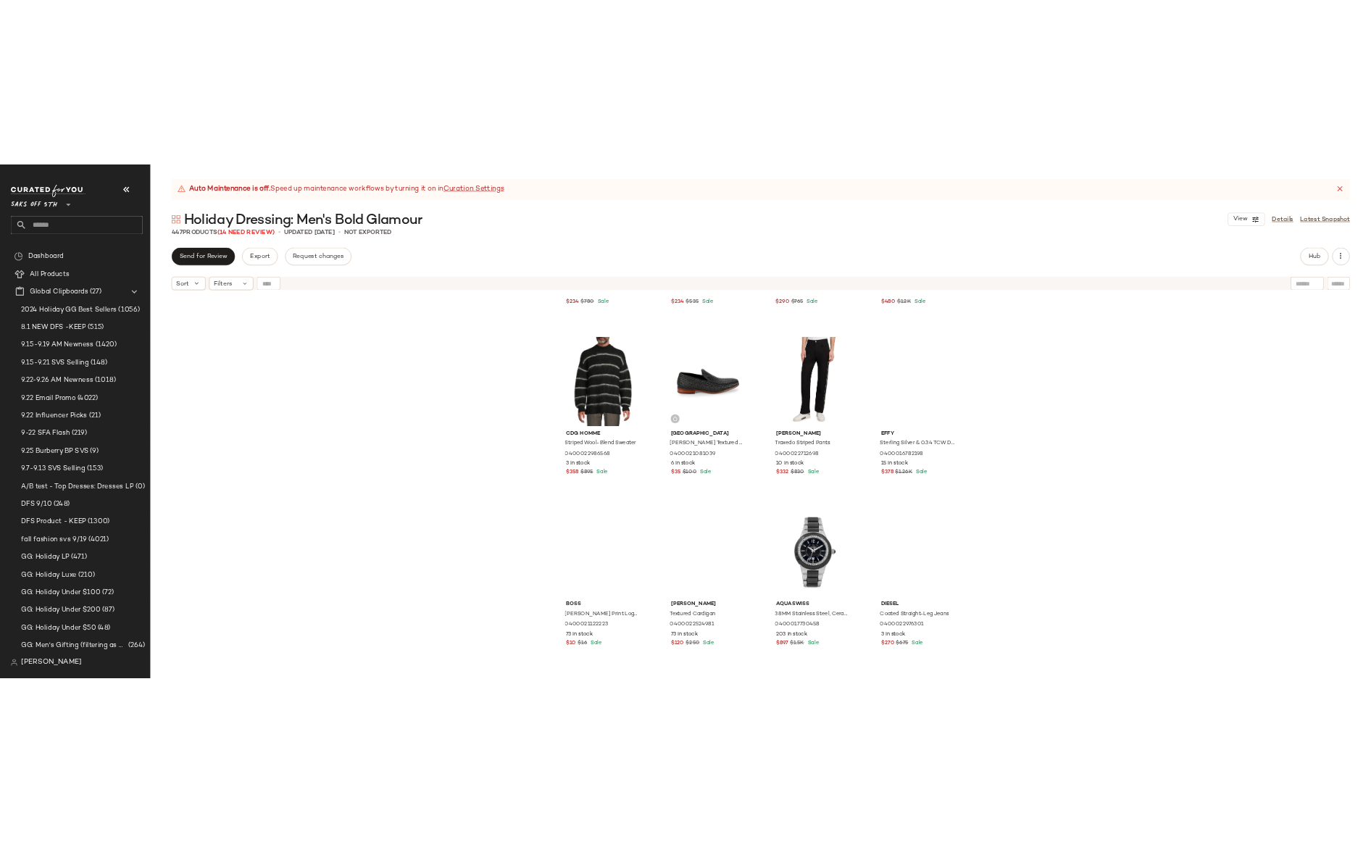
scroll to position [1639, 0]
